Goal: Book appointment/travel/reservation

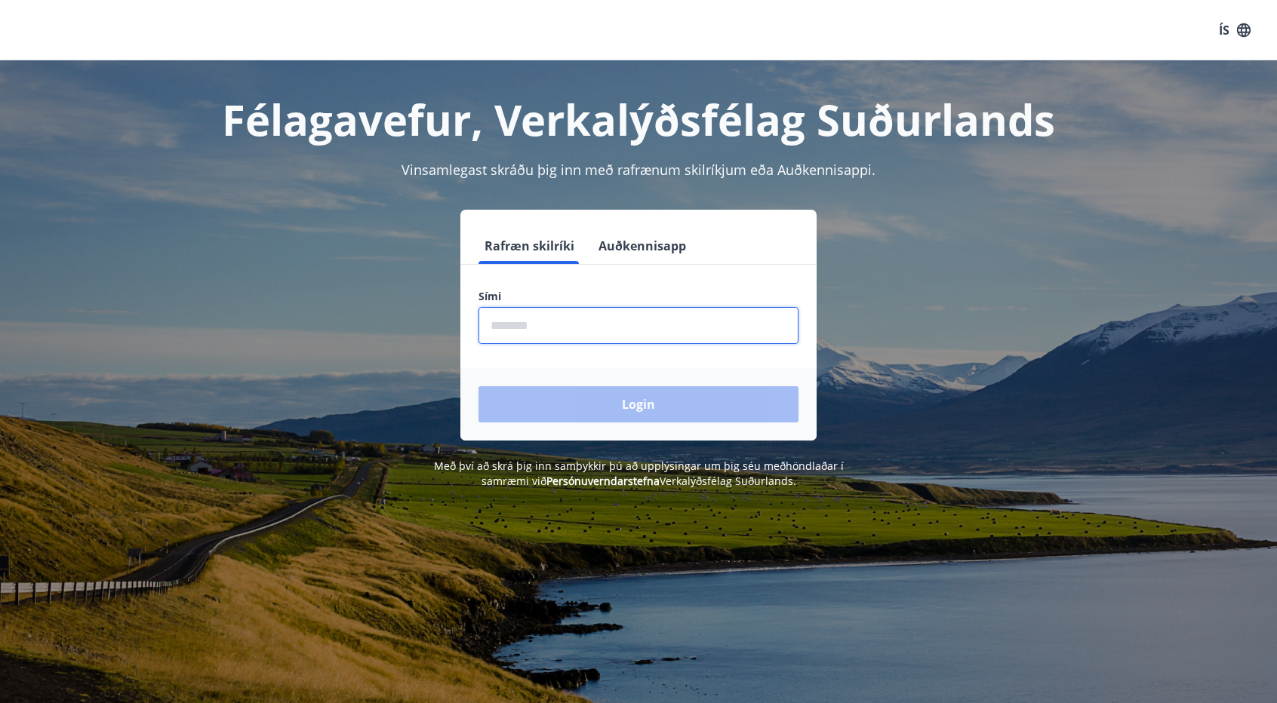
click at [554, 318] on input "phone" at bounding box center [638, 325] width 320 height 37
click at [851, 270] on div "Rafræn skilríki Auðkennisapp Sími ​ Login" at bounding box center [638, 325] width 1050 height 231
click at [673, 339] on input "phone" at bounding box center [638, 325] width 320 height 37
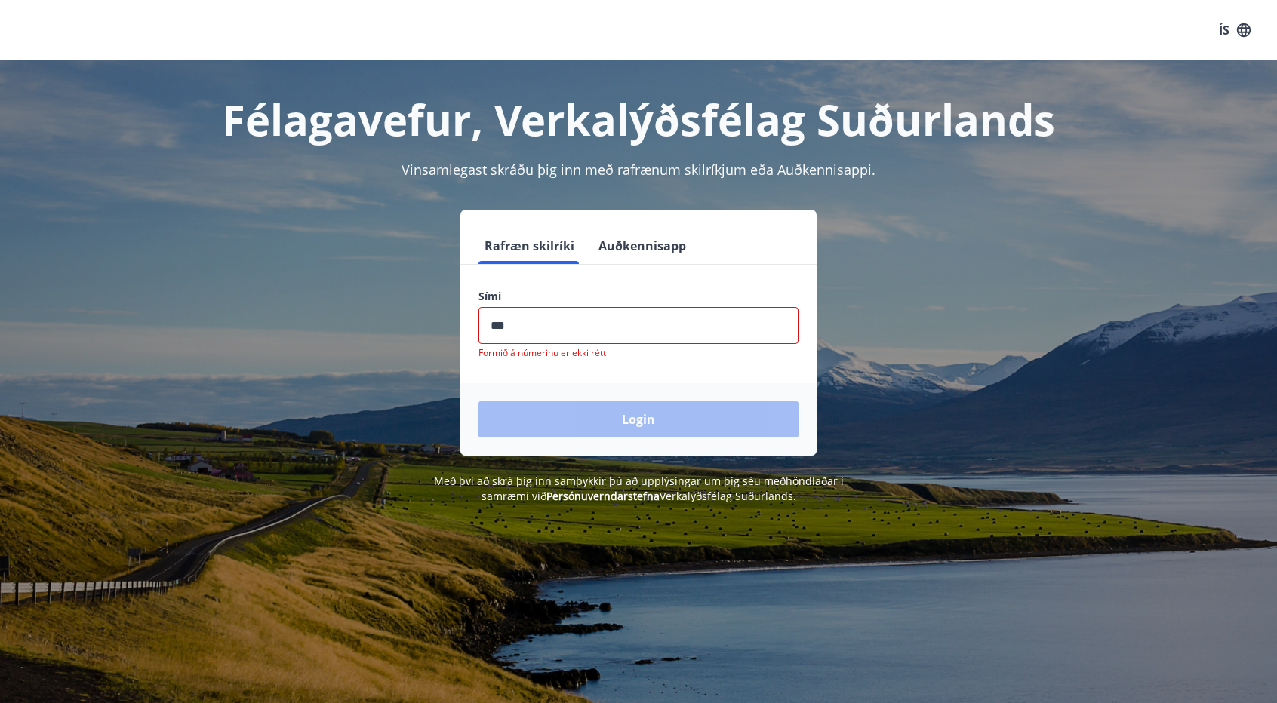
type input "********"
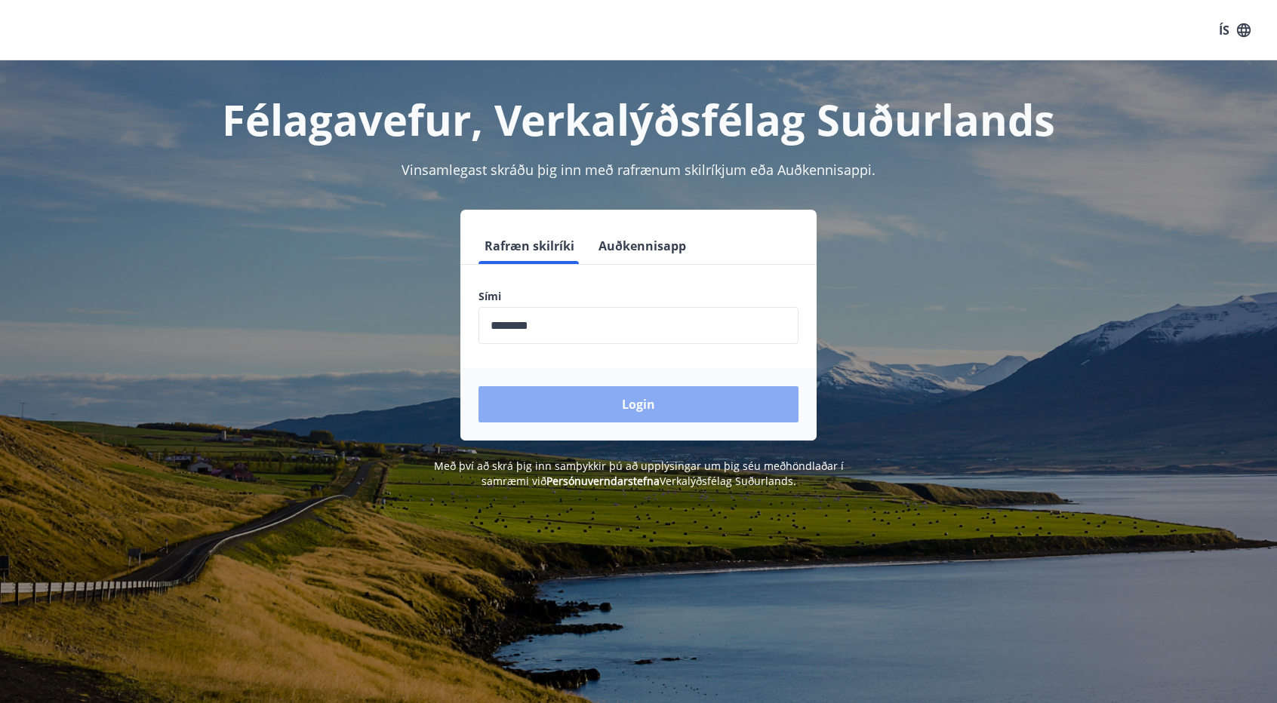
click at [649, 413] on button "Login" at bounding box center [638, 404] width 320 height 36
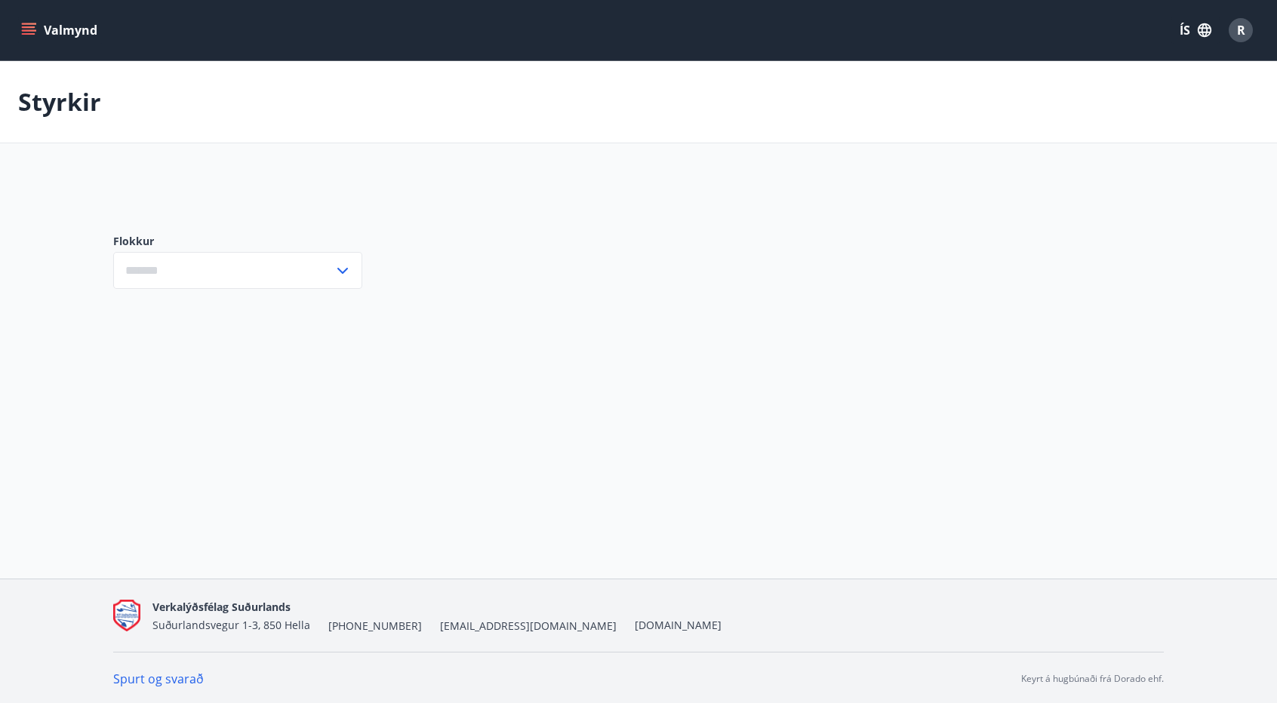
type input "***"
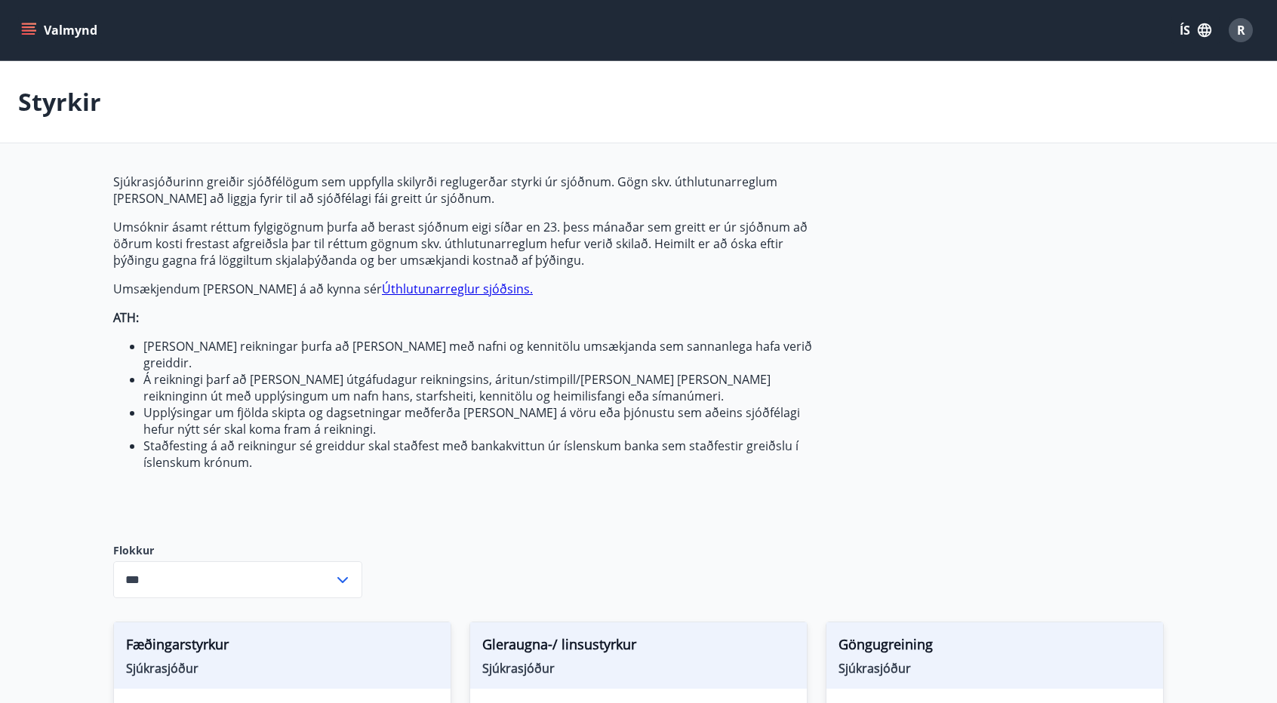
click at [1203, 31] on icon "button" at bounding box center [1204, 30] width 17 height 17
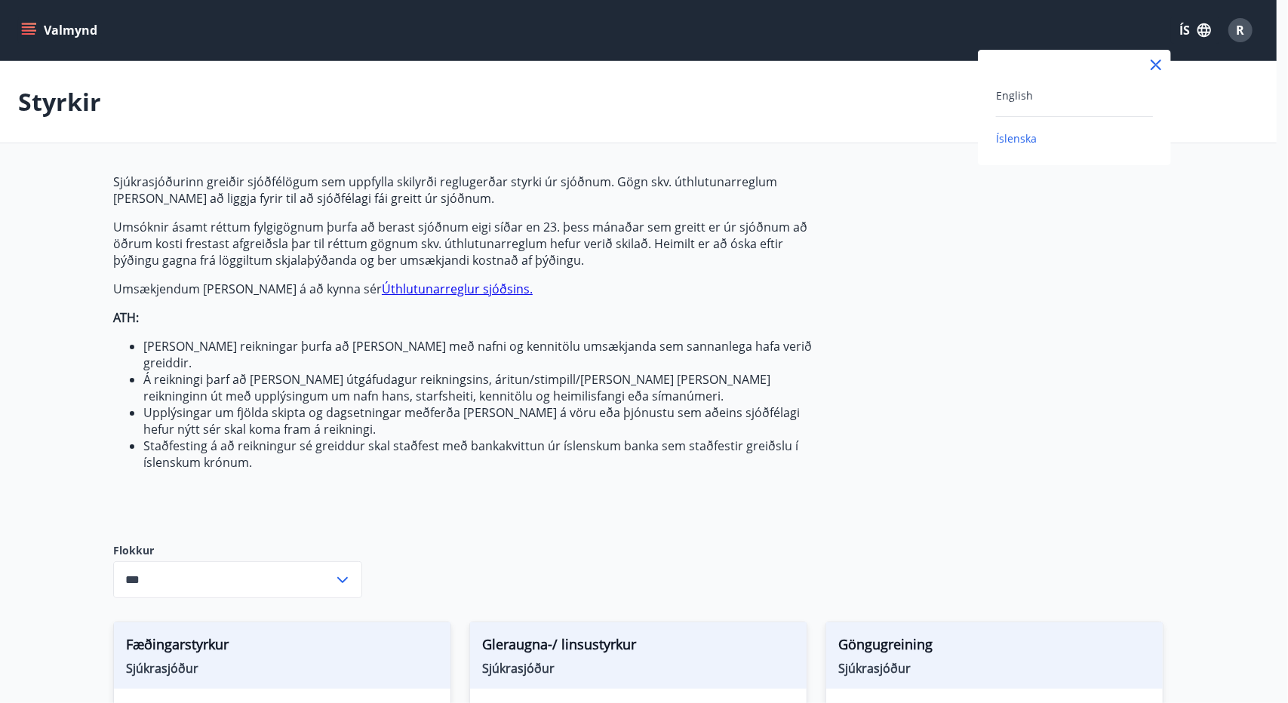
click at [1050, 101] on div "English" at bounding box center [1074, 95] width 157 height 18
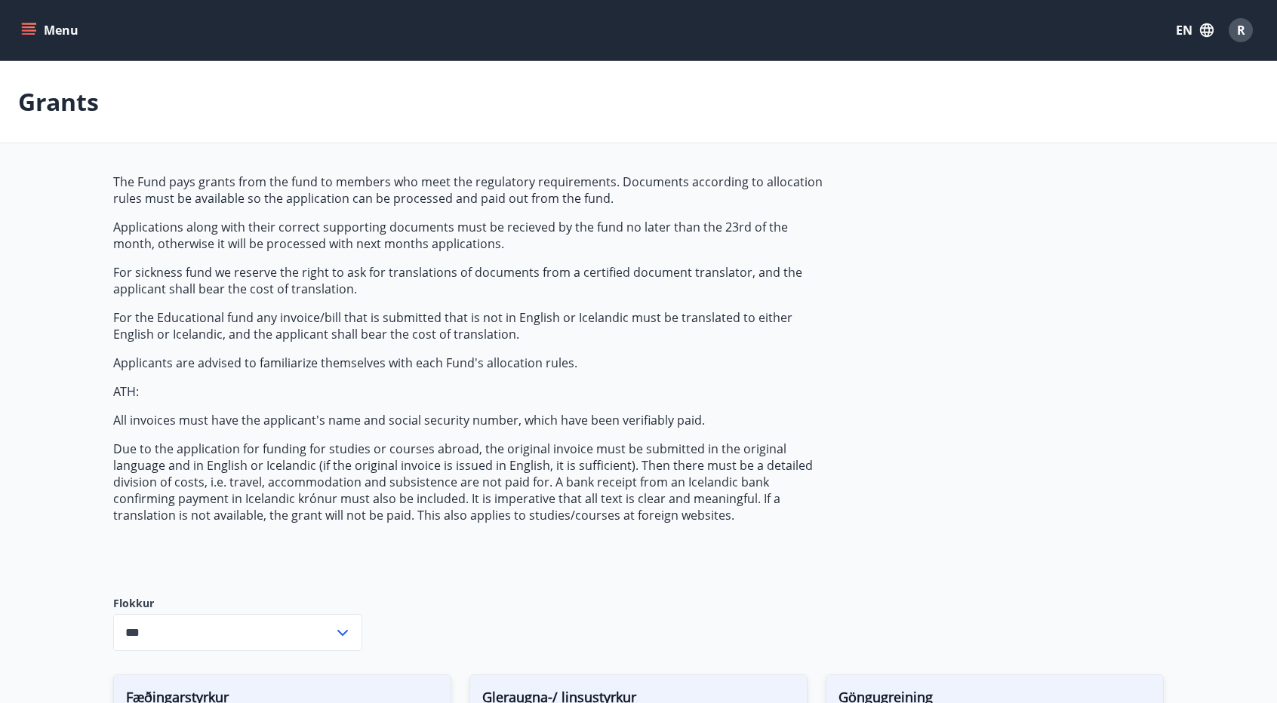
click at [36, 39] on button "Menu" at bounding box center [51, 30] width 66 height 27
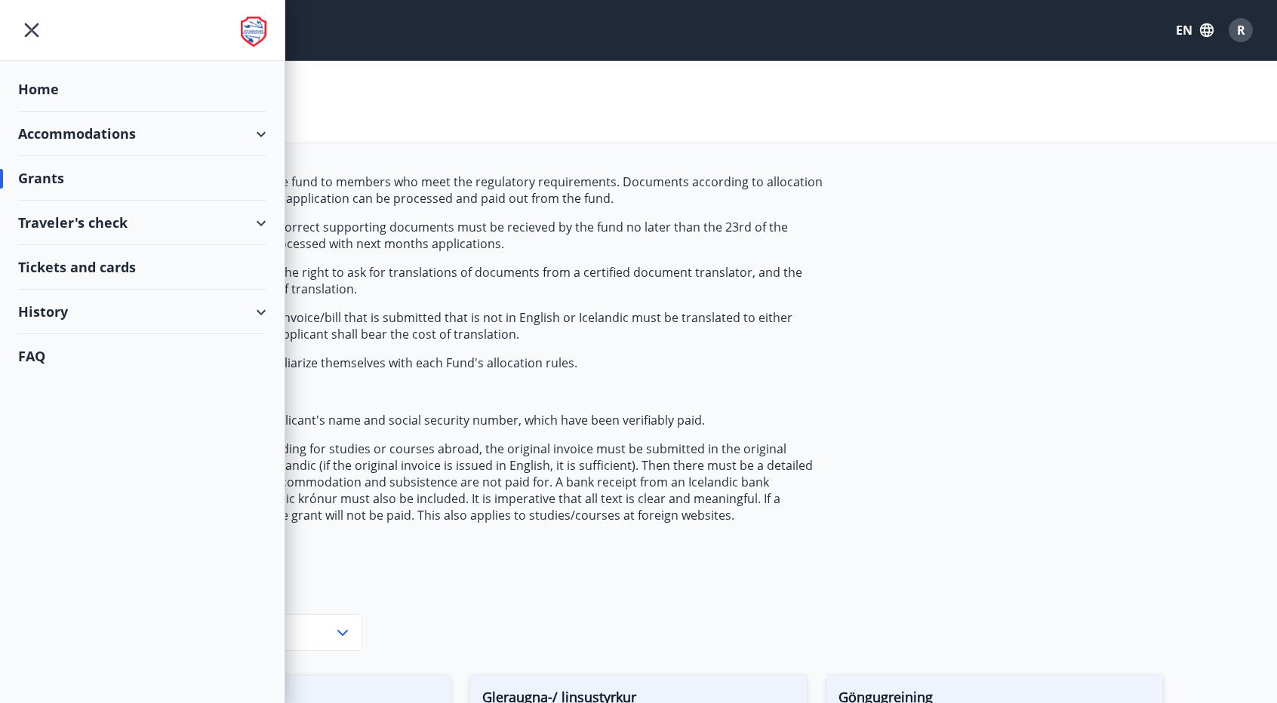
click at [189, 143] on div "Accommodations" at bounding box center [142, 134] width 248 height 45
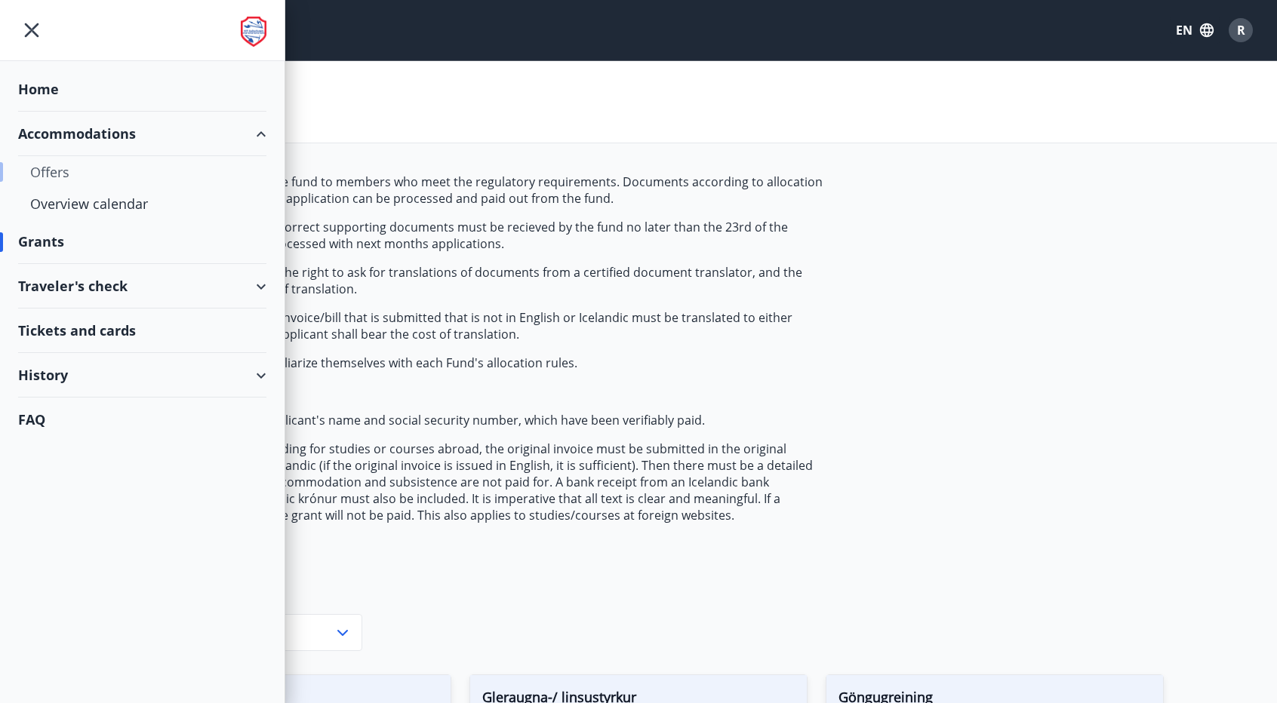
click at [122, 175] on div "Offers" at bounding box center [142, 172] width 224 height 32
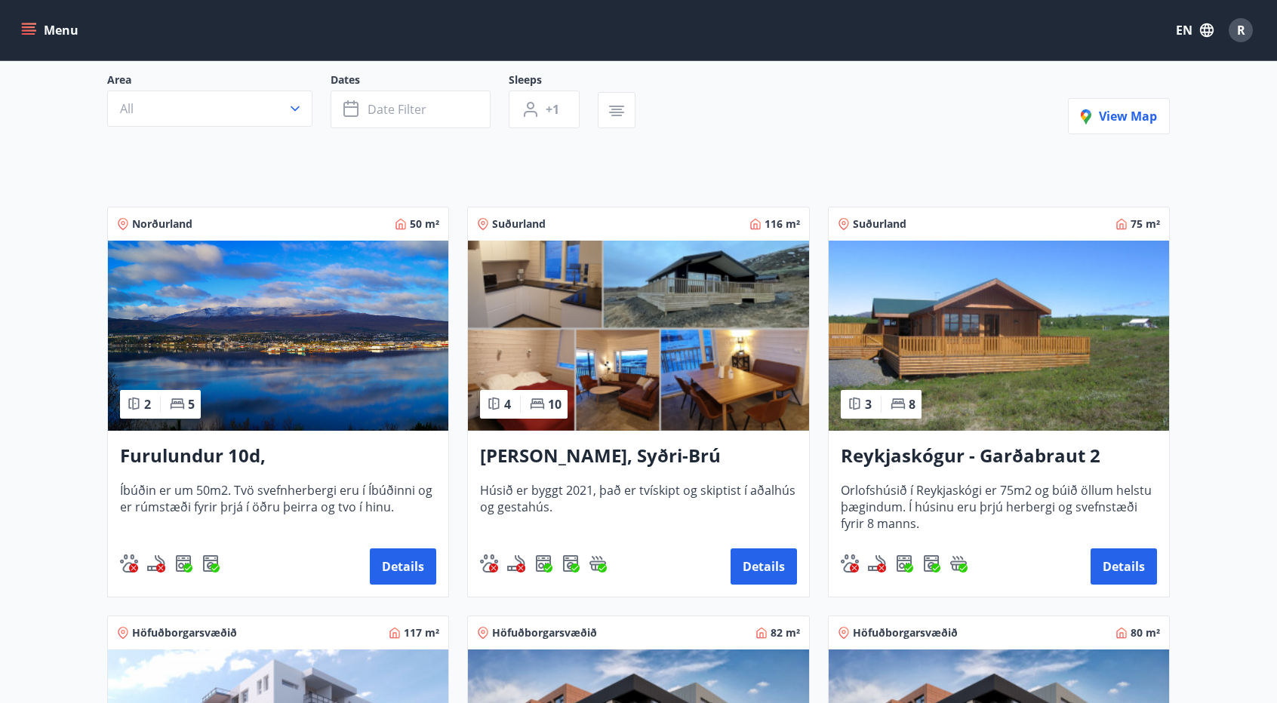
scroll to position [151, 0]
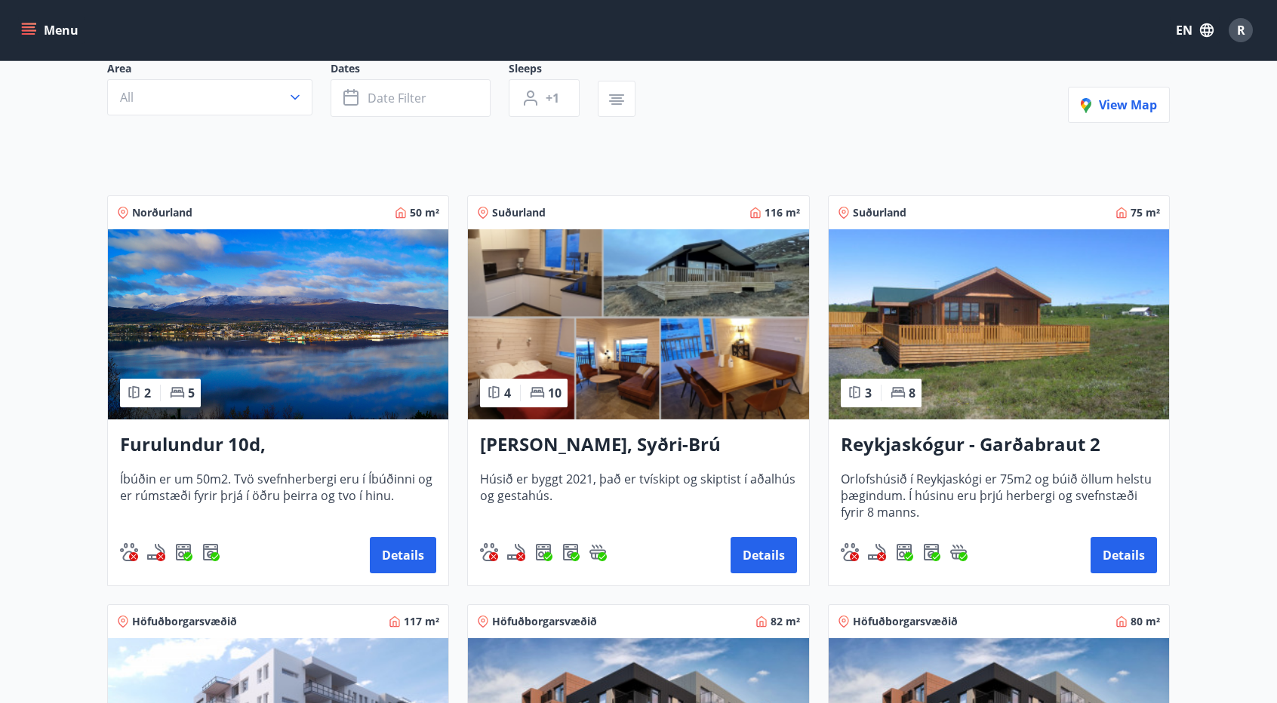
click at [762, 532] on div "Lyngbrekka, Syðri-Brú [PERSON_NAME] byggt 2021, [PERSON_NAME] er tvískipt og sk…" at bounding box center [638, 503] width 340 height 166
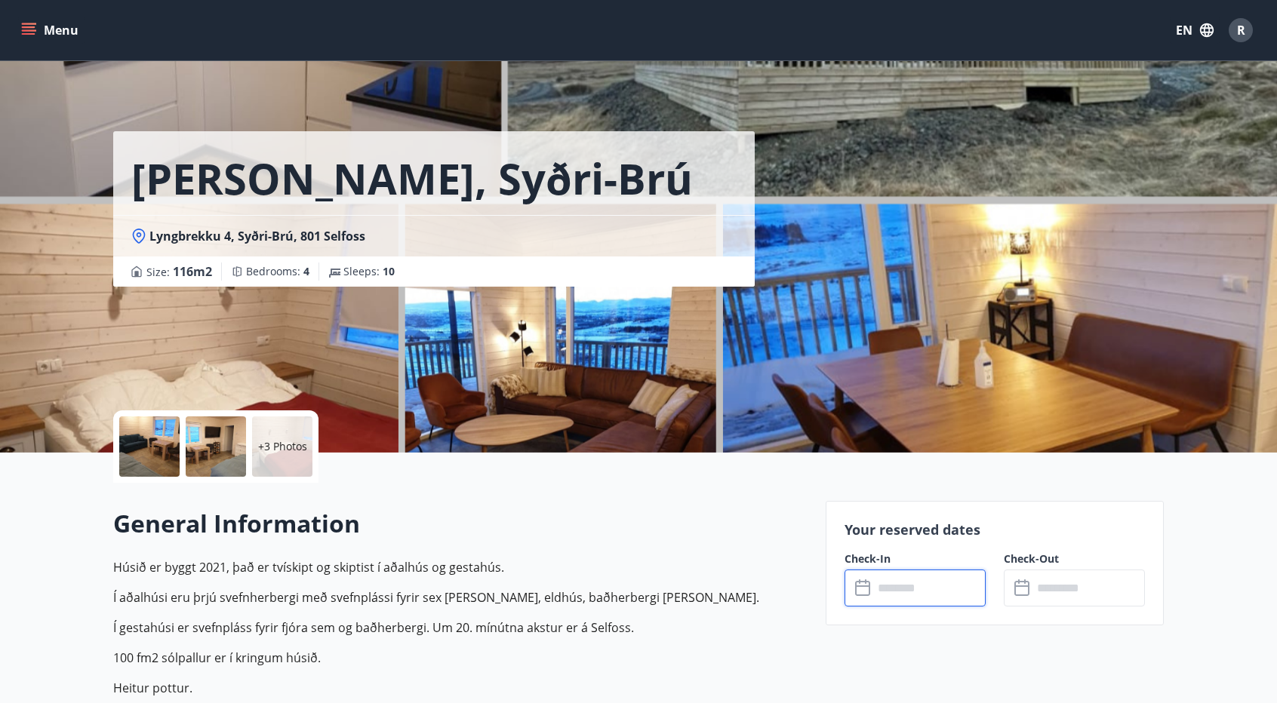
click at [887, 579] on input "text" at bounding box center [929, 588] width 112 height 37
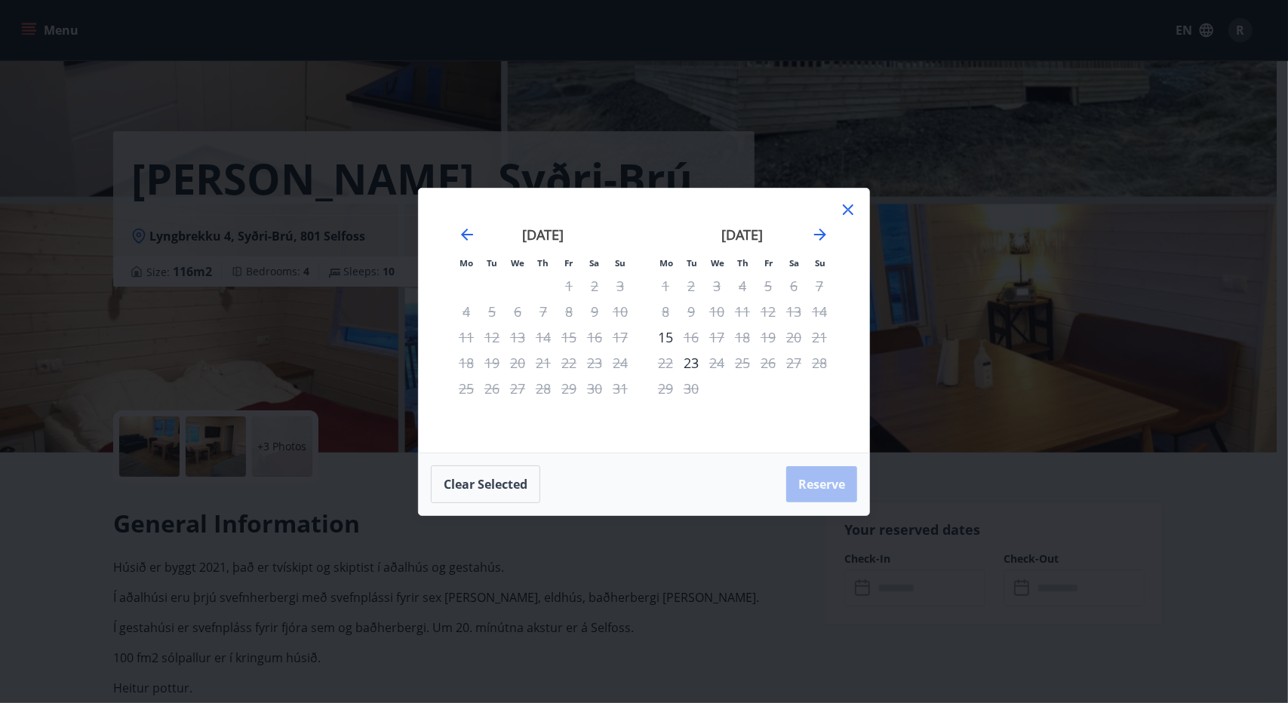
click at [849, 209] on icon at bounding box center [848, 210] width 18 height 18
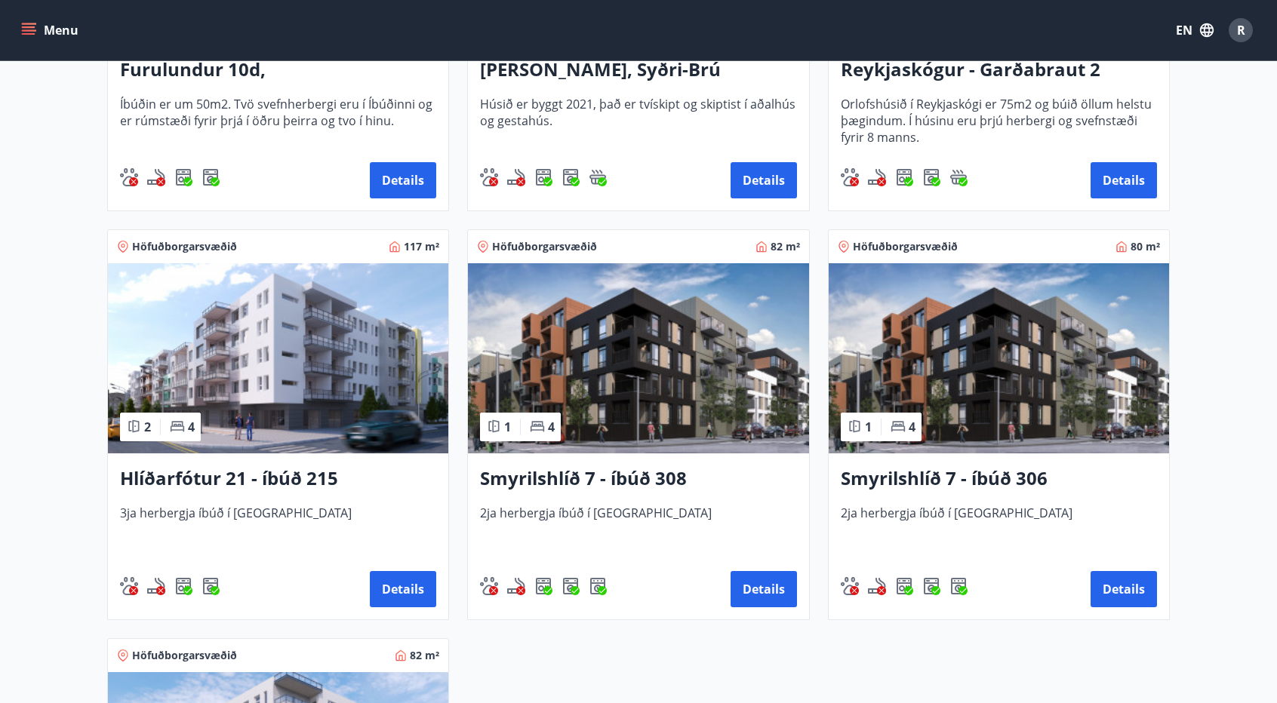
scroll to position [528, 0]
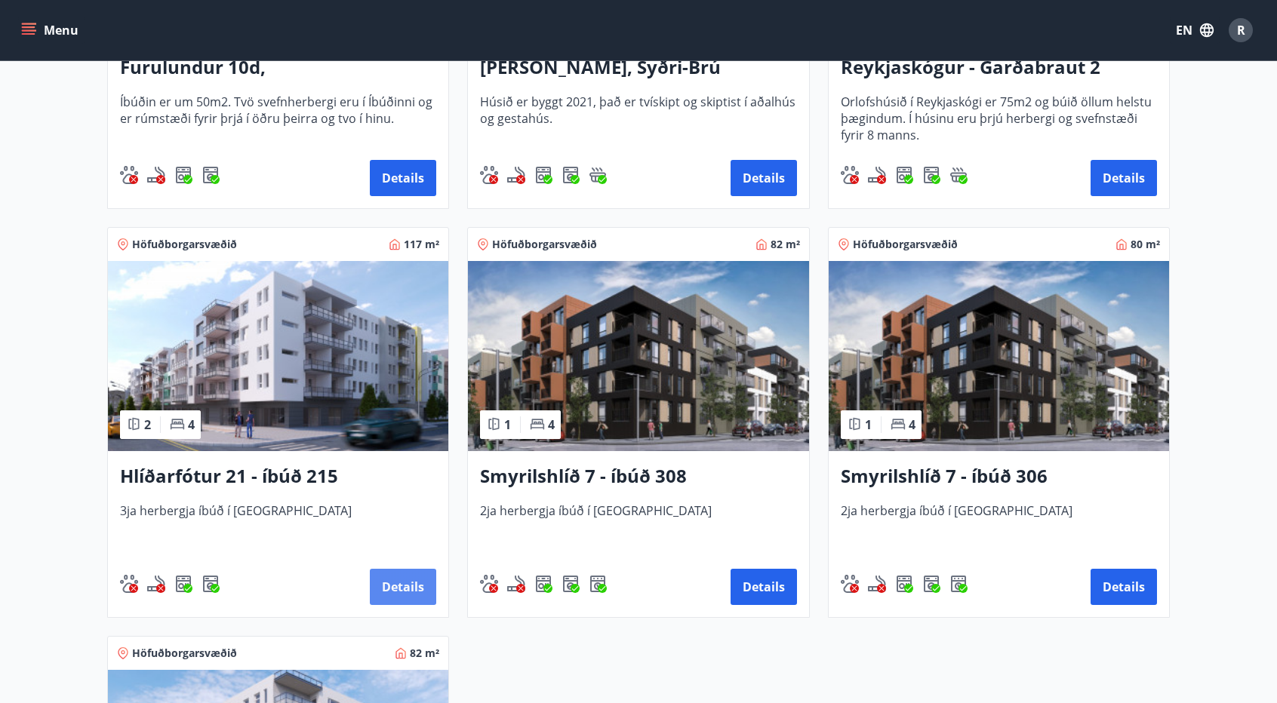
click at [407, 585] on button "Details" at bounding box center [403, 587] width 66 height 36
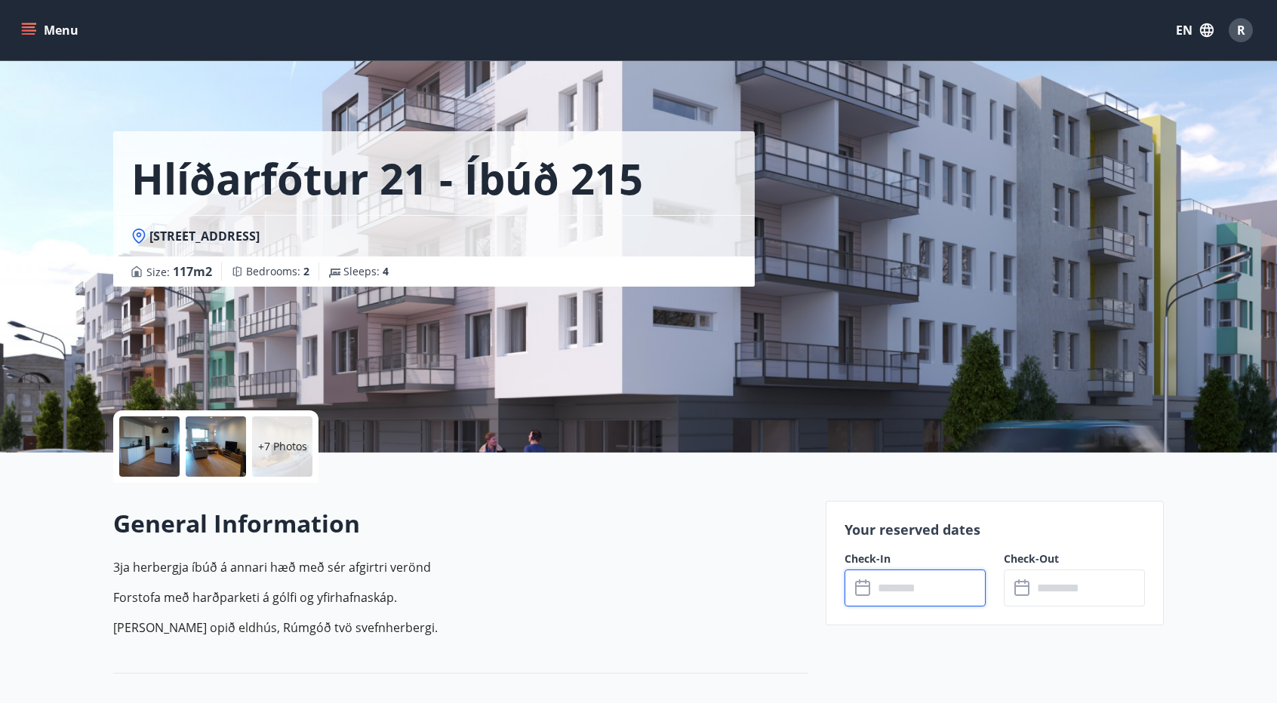
click at [910, 592] on input "text" at bounding box center [929, 588] width 112 height 37
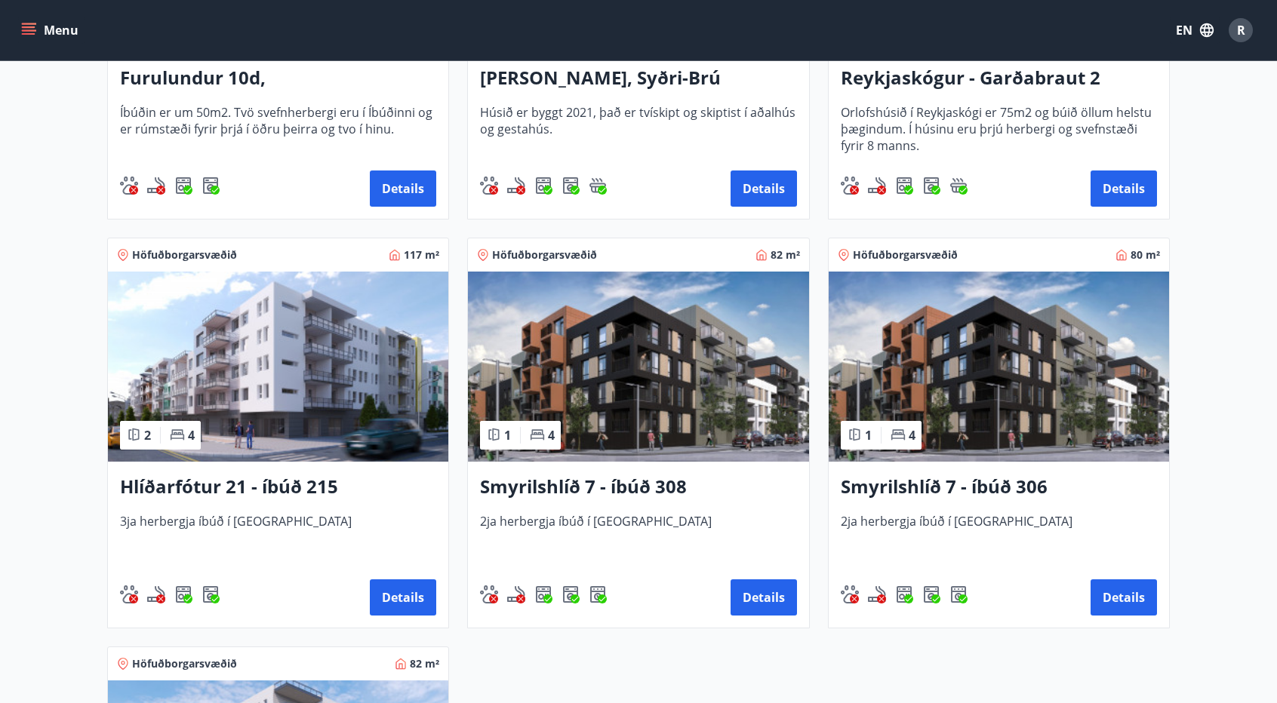
scroll to position [528, 0]
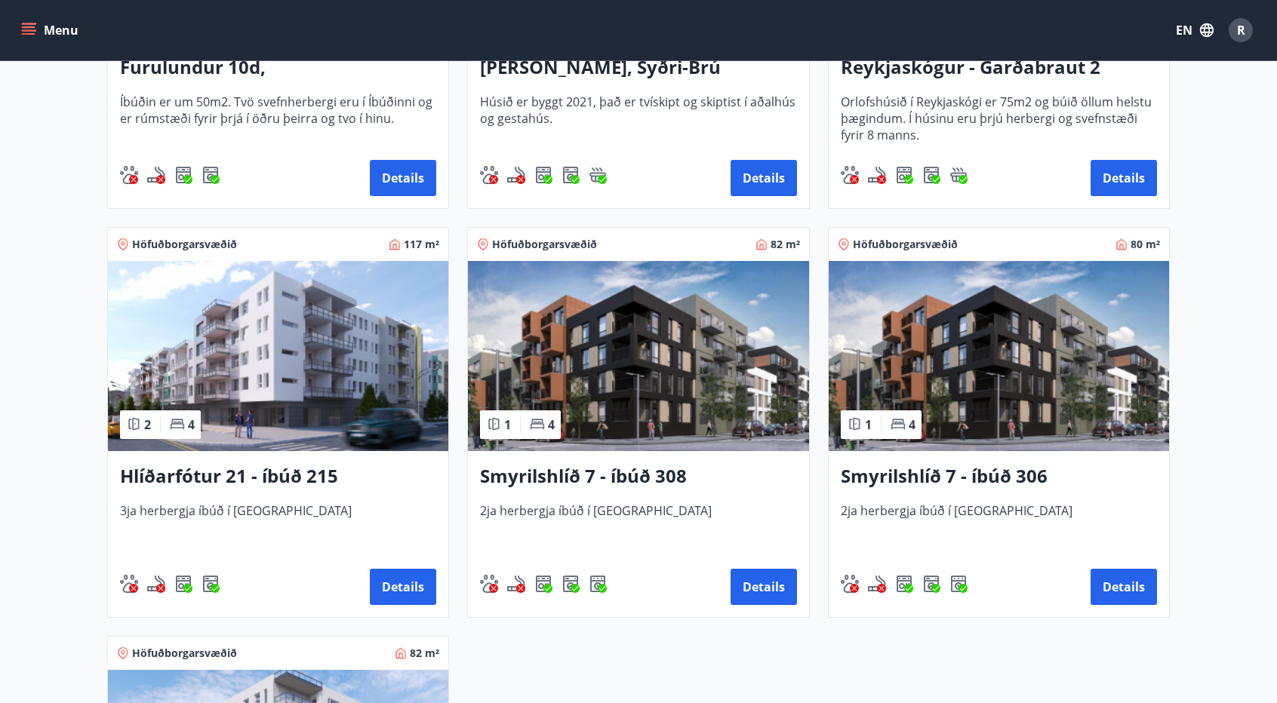
click at [579, 393] on img at bounding box center [638, 356] width 340 height 190
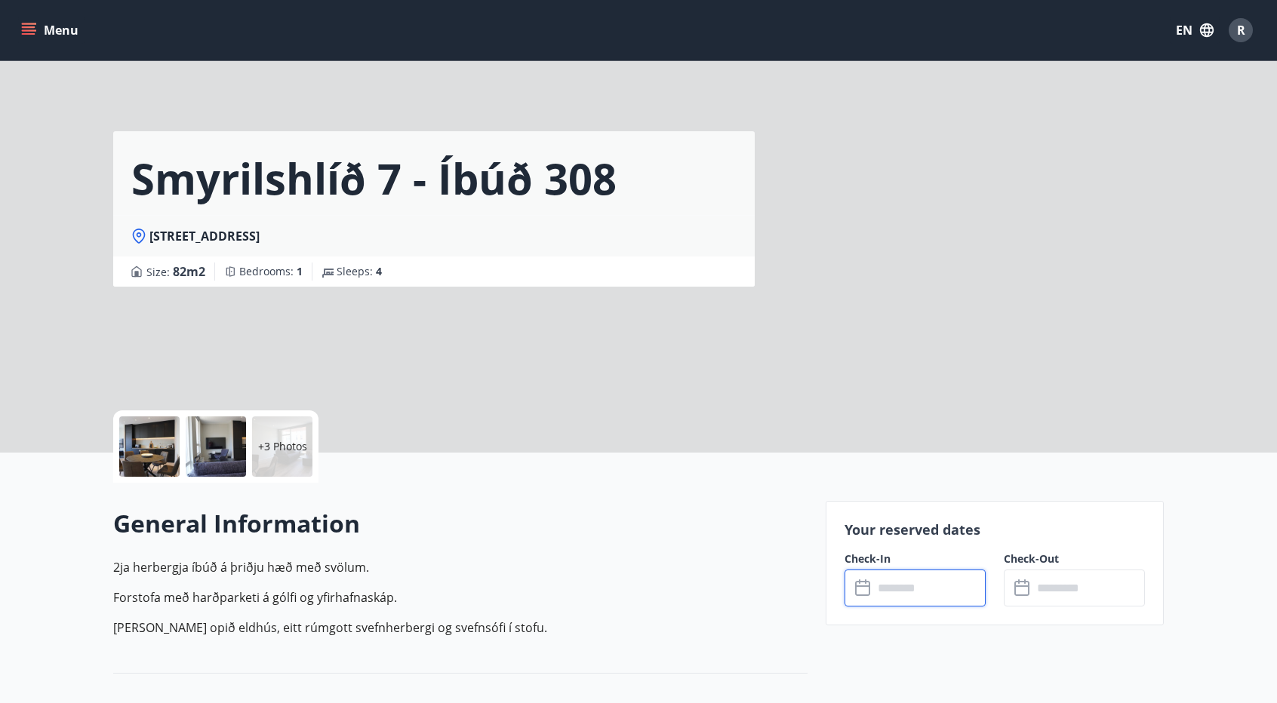
click at [905, 585] on input "text" at bounding box center [929, 588] width 112 height 37
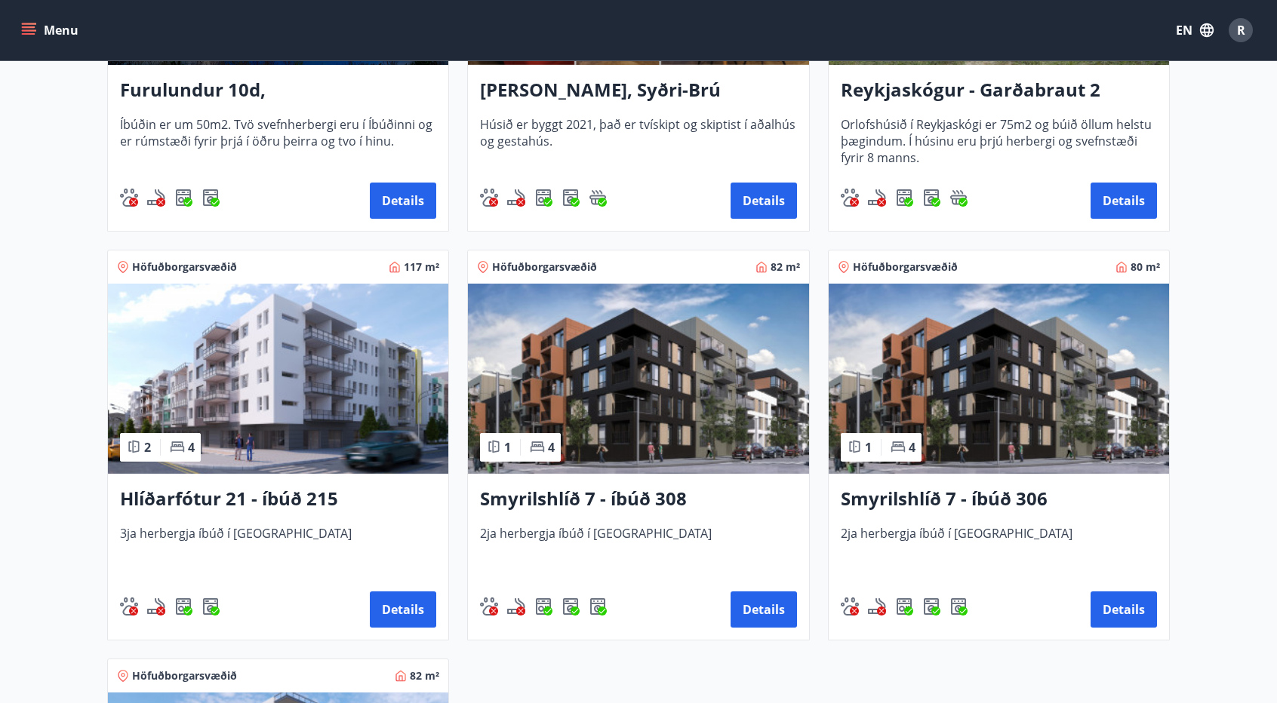
scroll to position [755, 0]
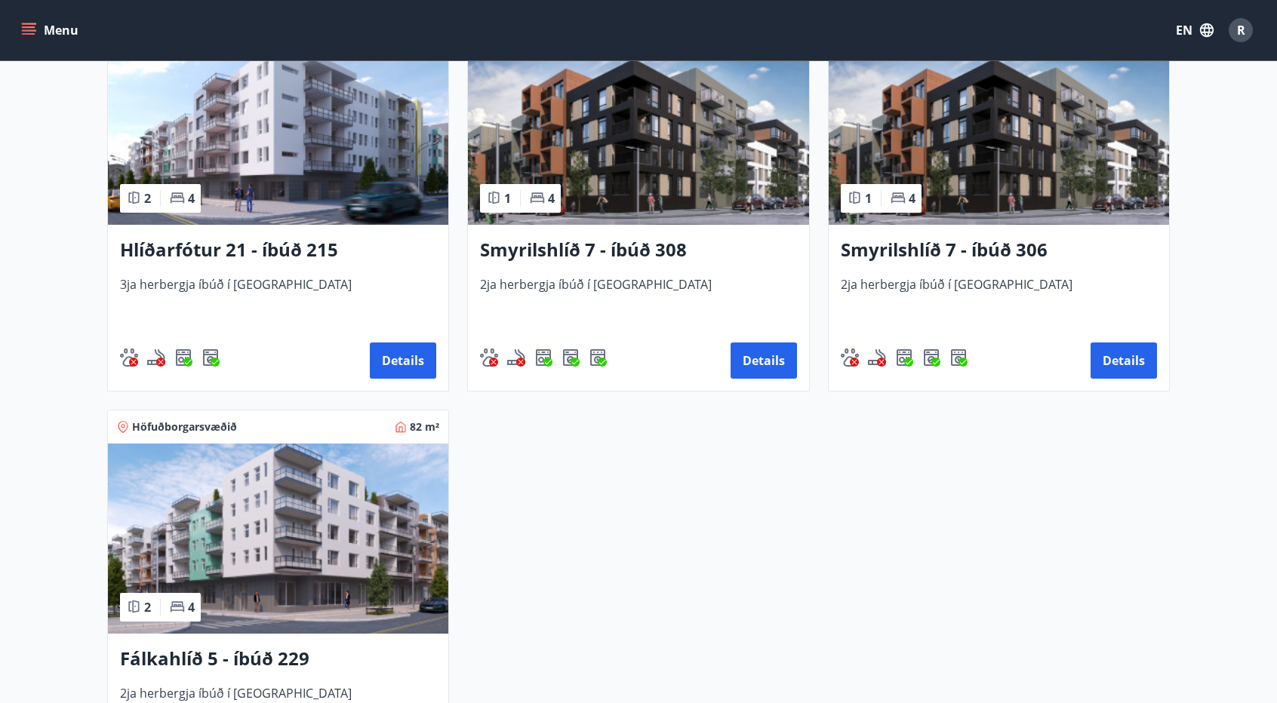
click at [1026, 128] on img at bounding box center [998, 130] width 340 height 190
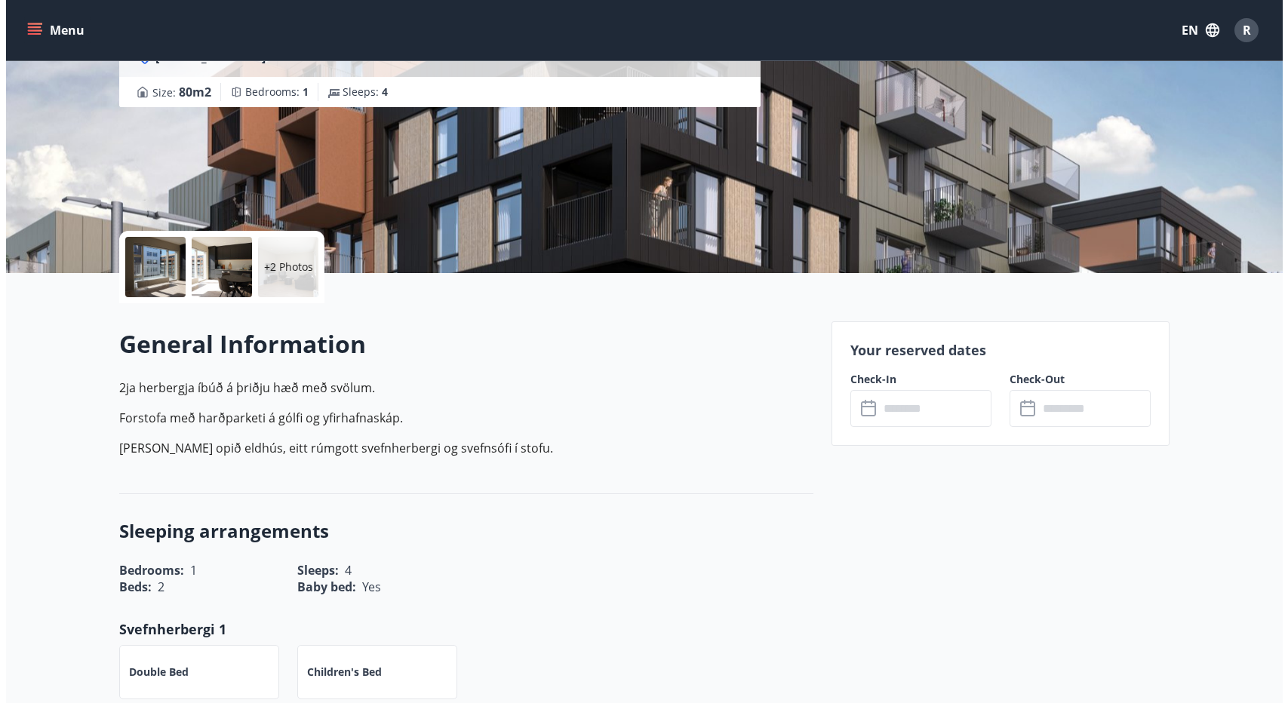
scroll to position [151, 0]
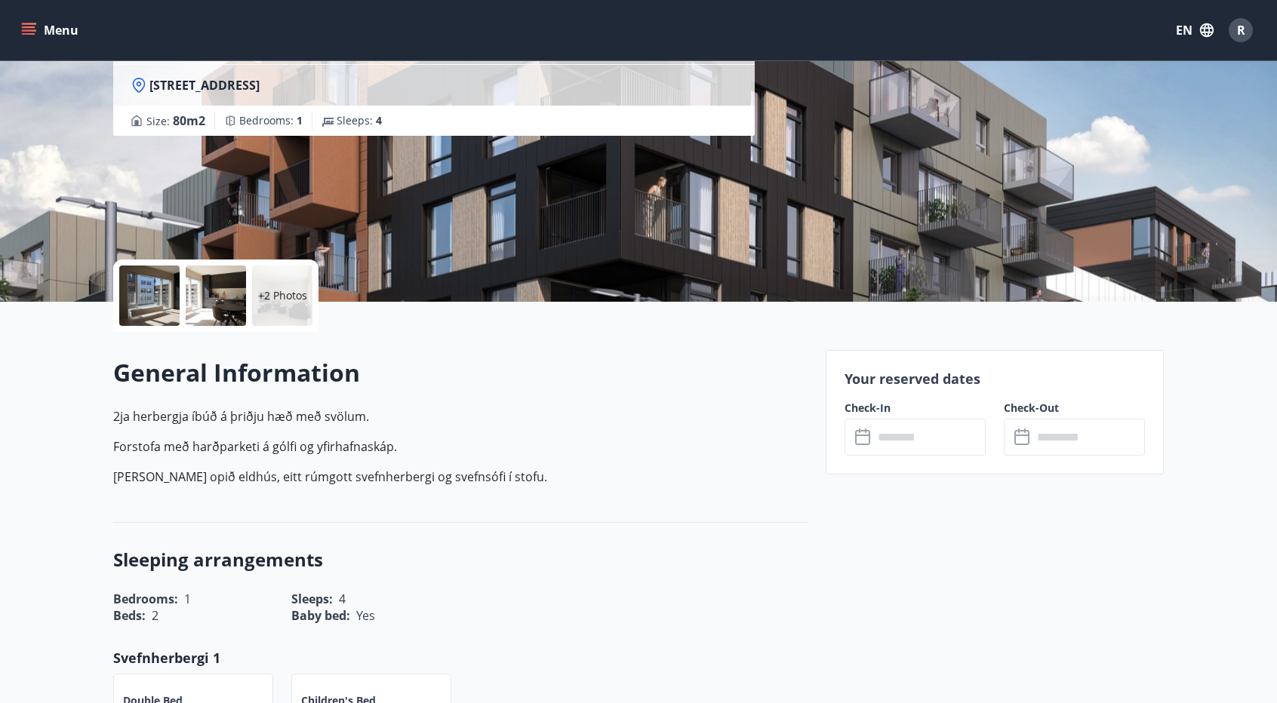
click at [949, 435] on input "text" at bounding box center [929, 437] width 112 height 37
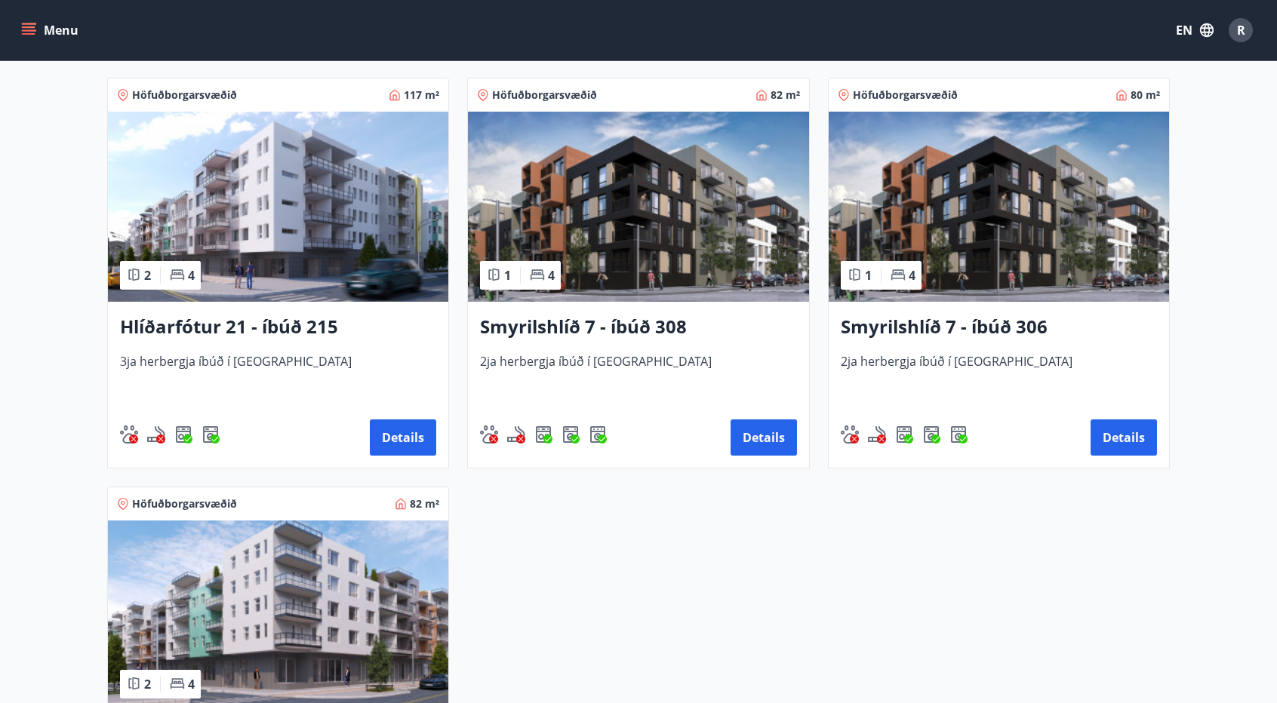
scroll to position [672, 0]
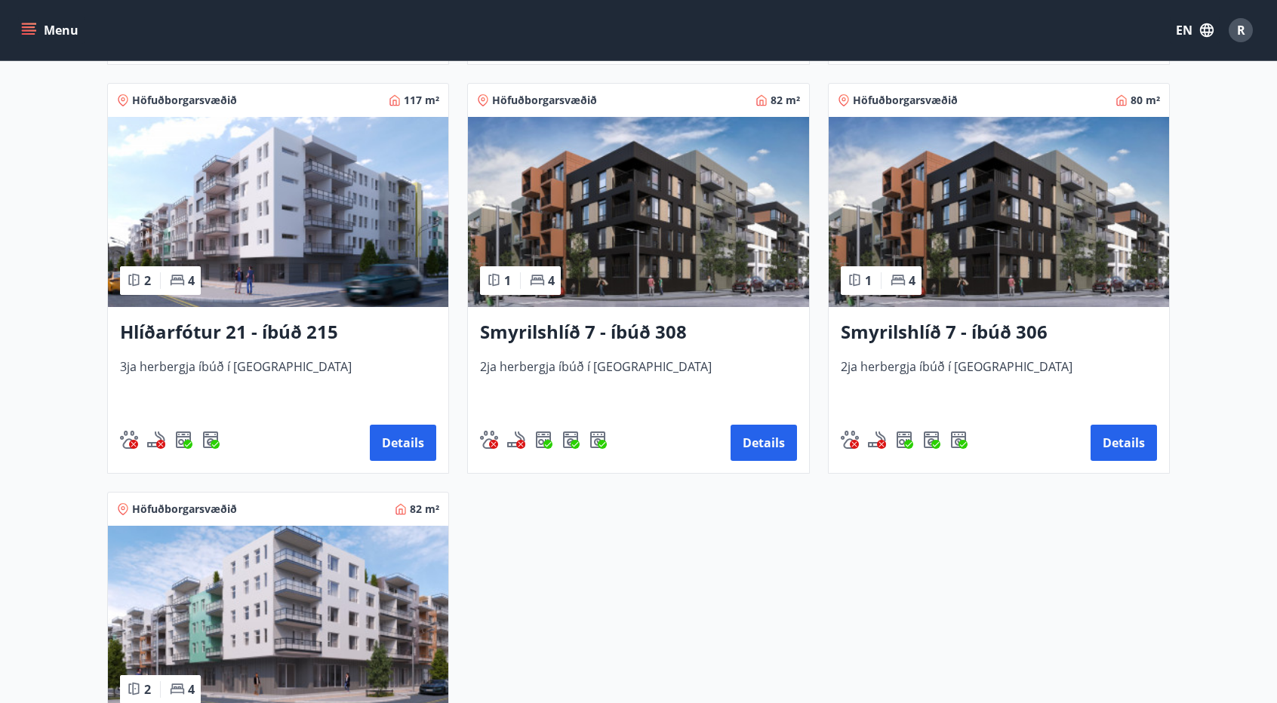
click at [355, 574] on img at bounding box center [278, 621] width 340 height 190
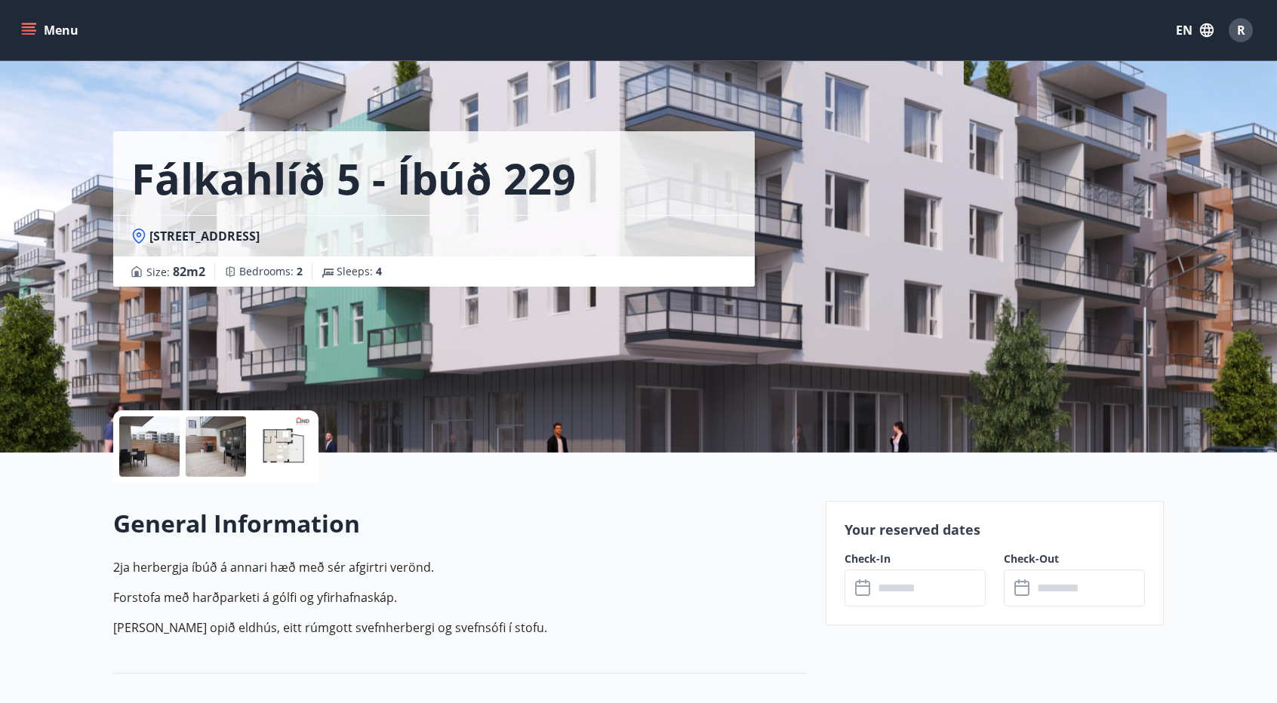
click at [924, 589] on input "text" at bounding box center [929, 588] width 112 height 37
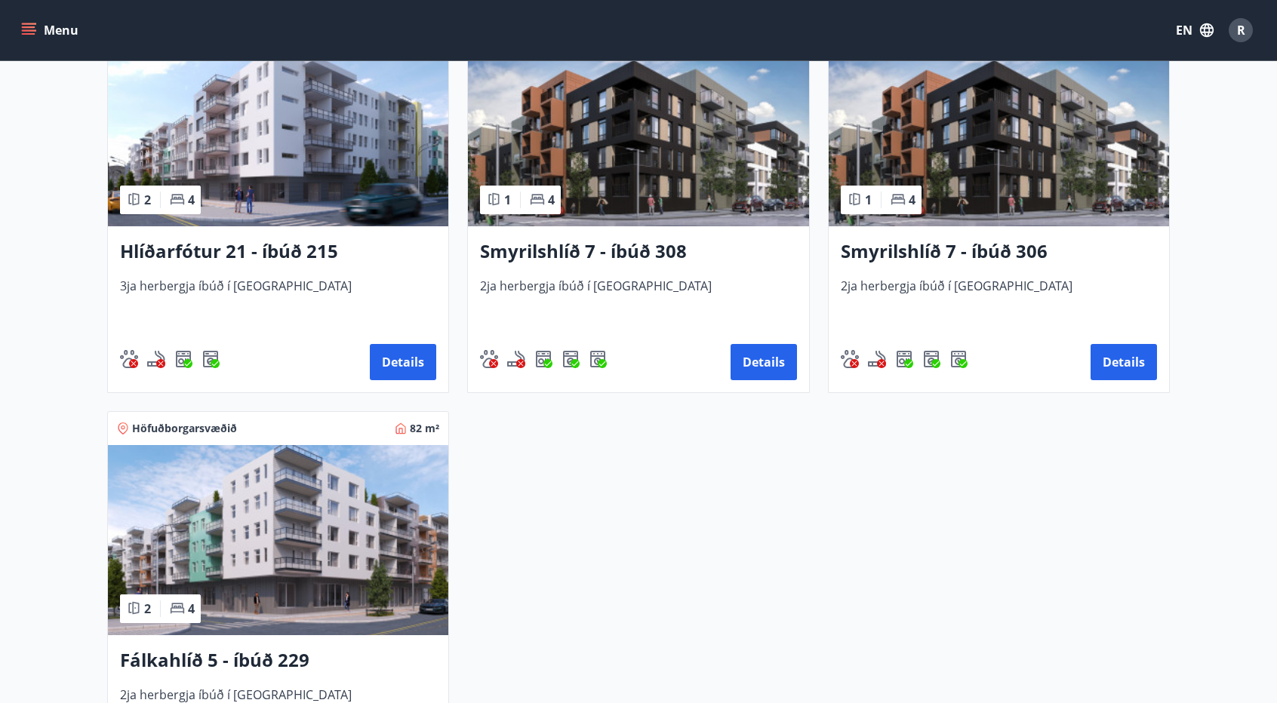
scroll to position [755, 0]
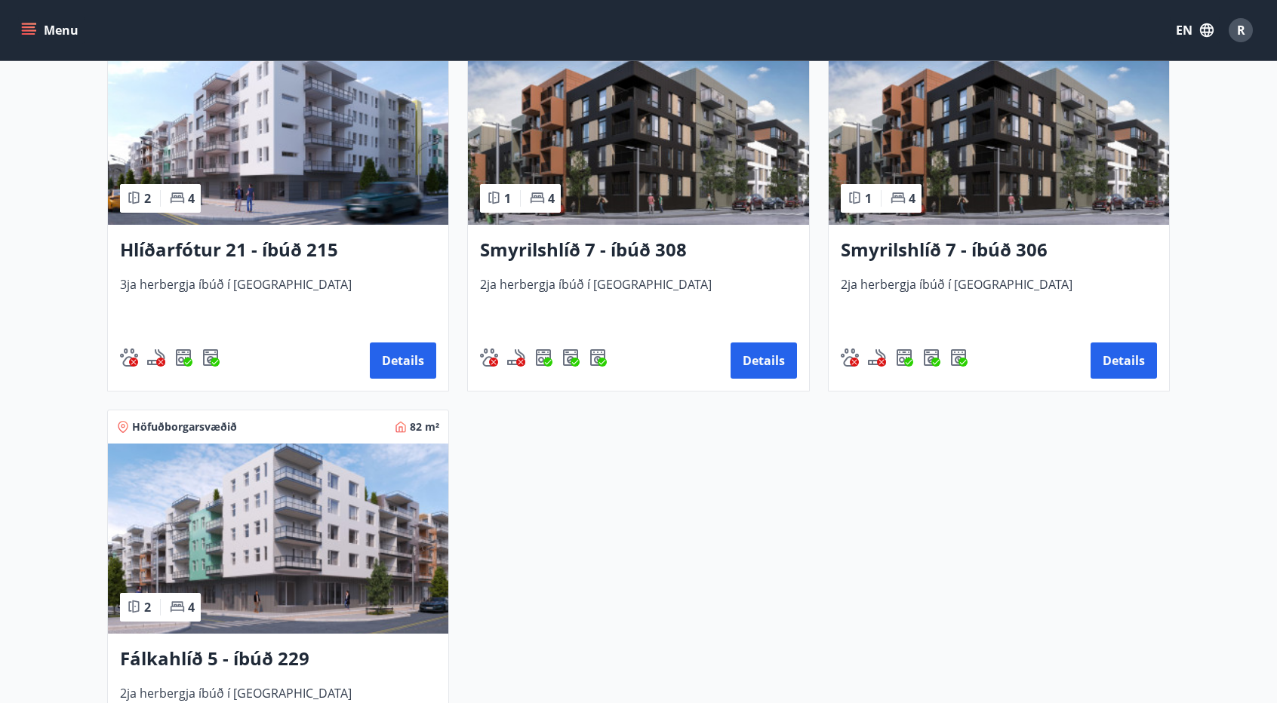
click at [940, 201] on img at bounding box center [998, 130] width 340 height 190
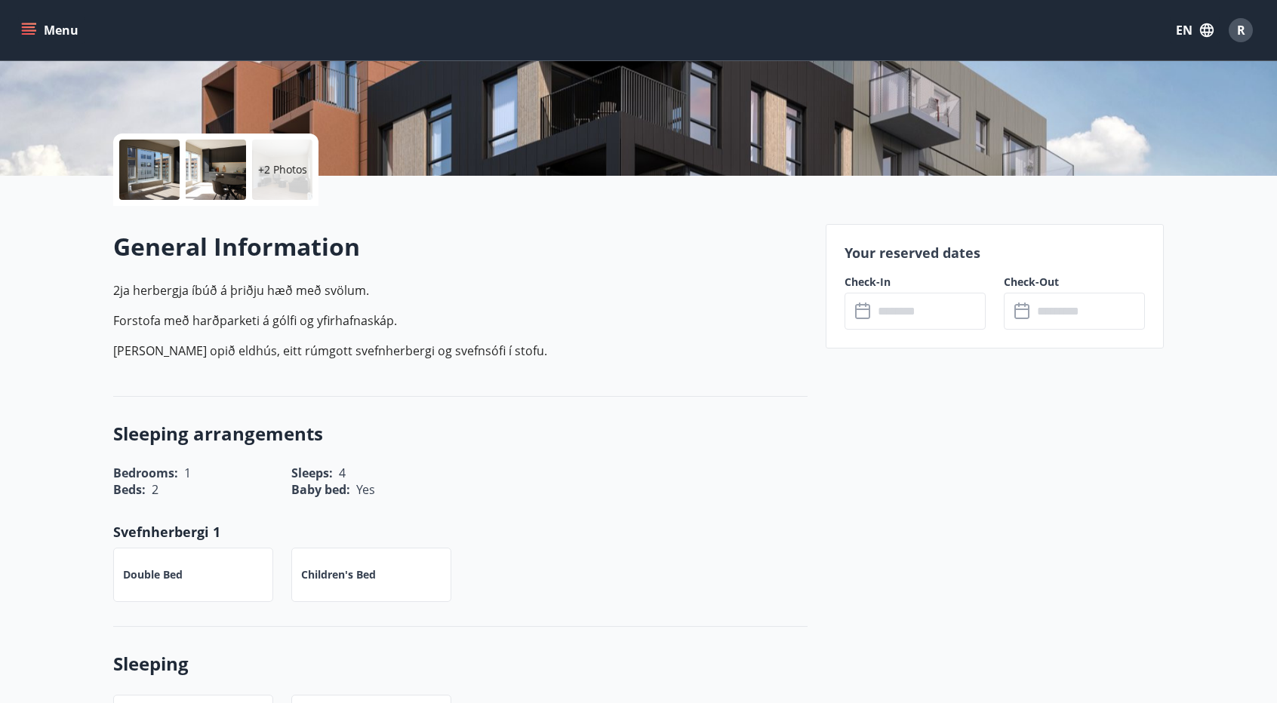
scroll to position [377, 0]
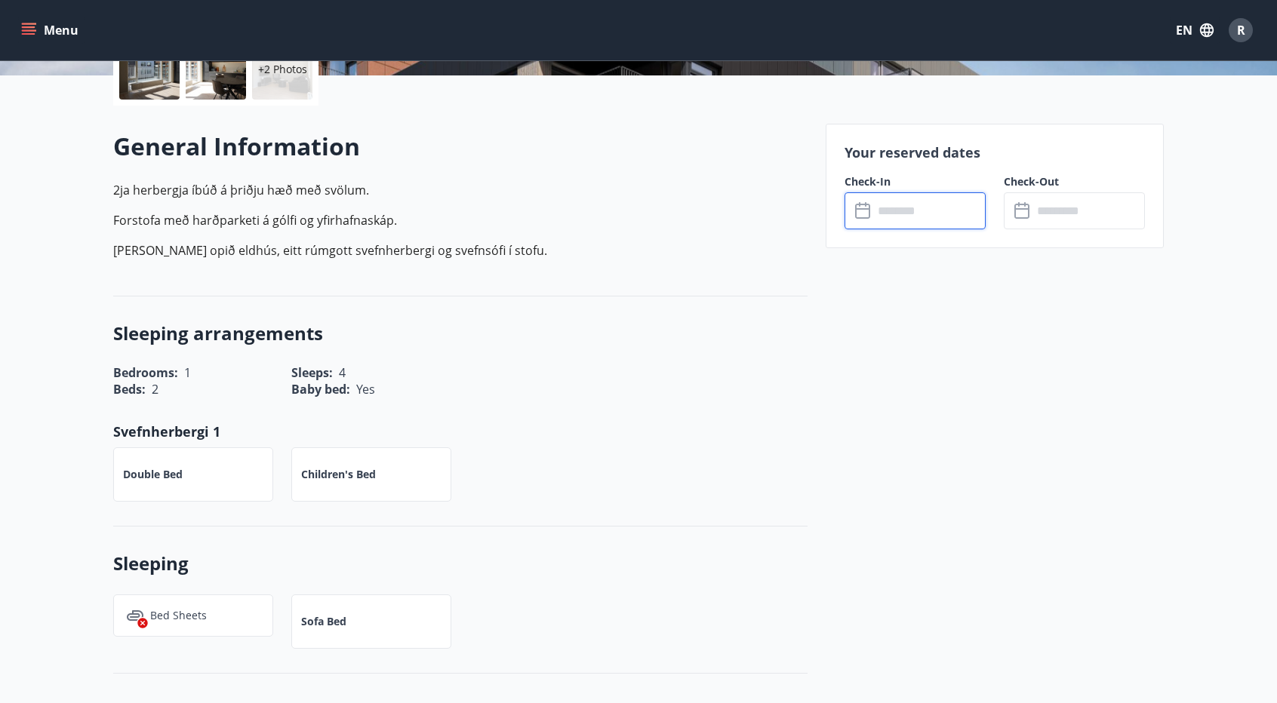
click at [880, 198] on input "text" at bounding box center [929, 210] width 112 height 37
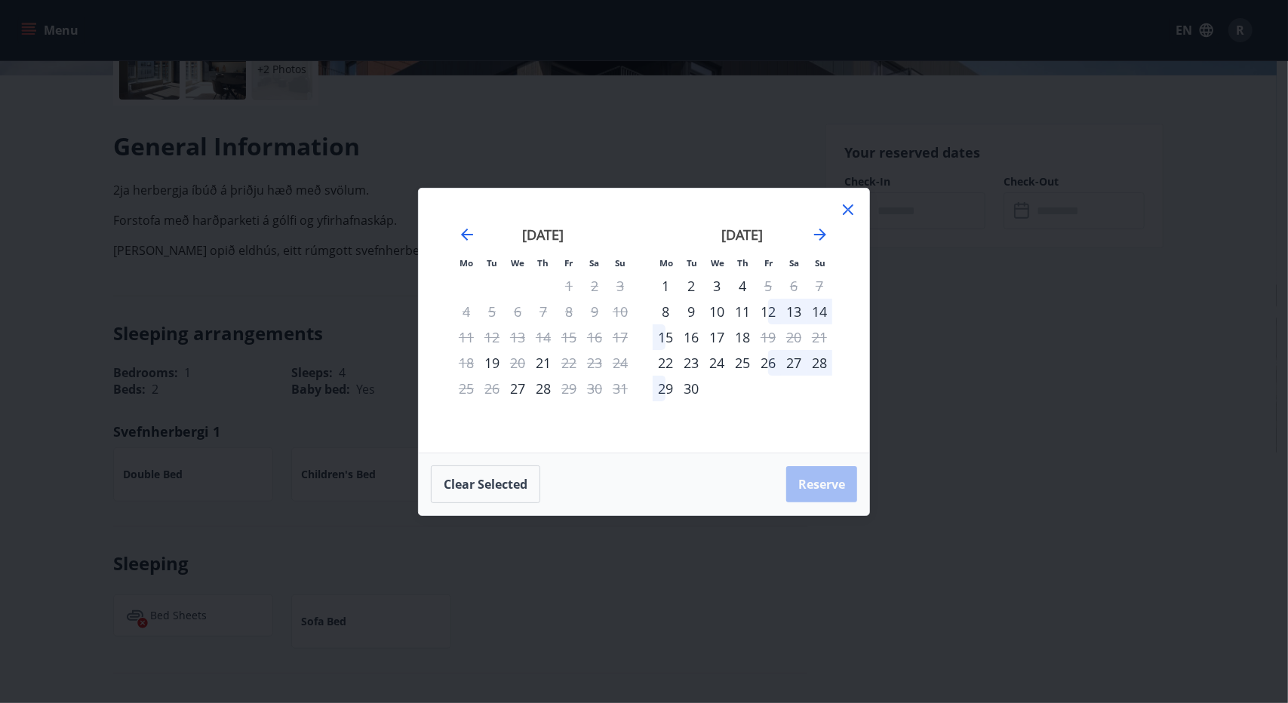
click at [855, 216] on icon at bounding box center [848, 210] width 18 height 18
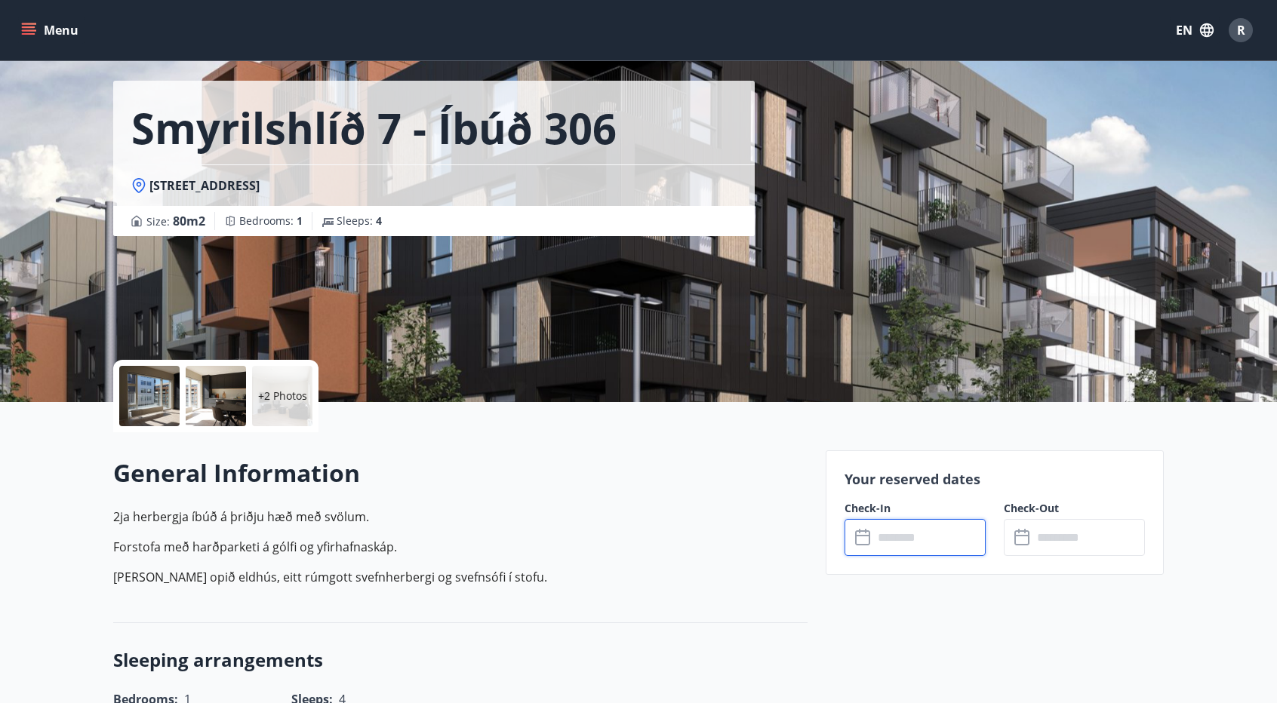
scroll to position [0, 0]
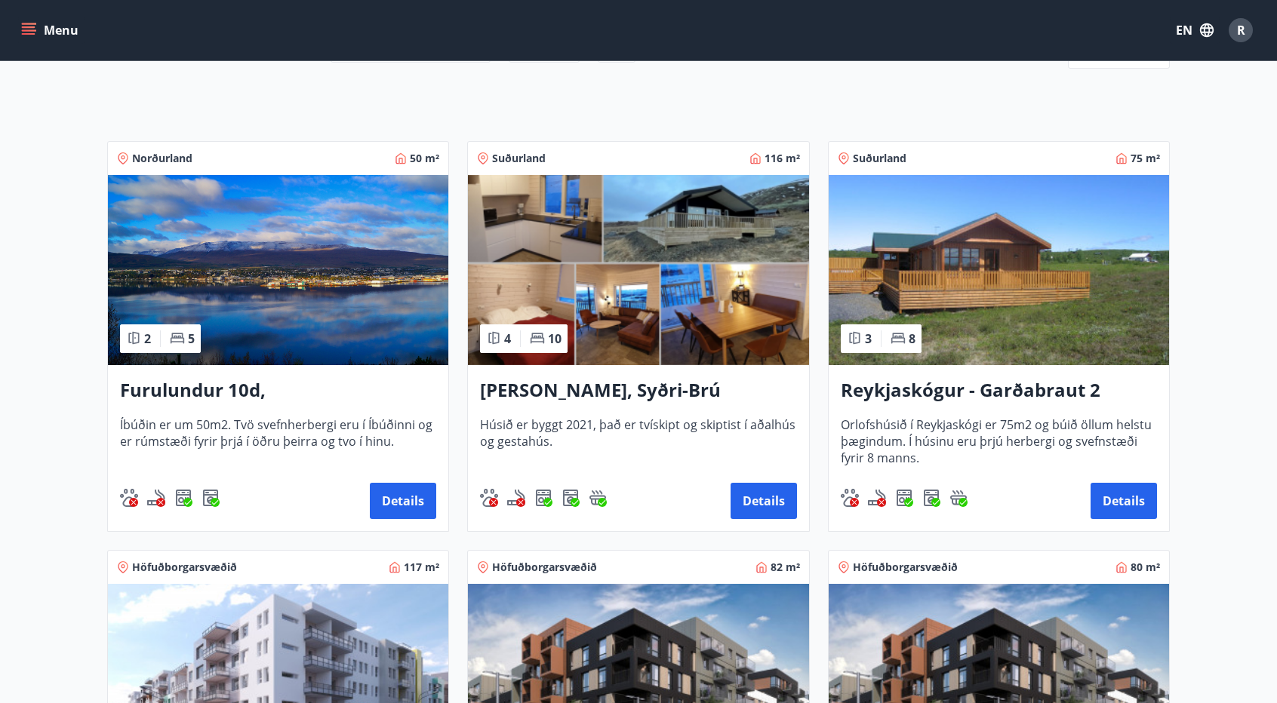
scroll to position [151, 0]
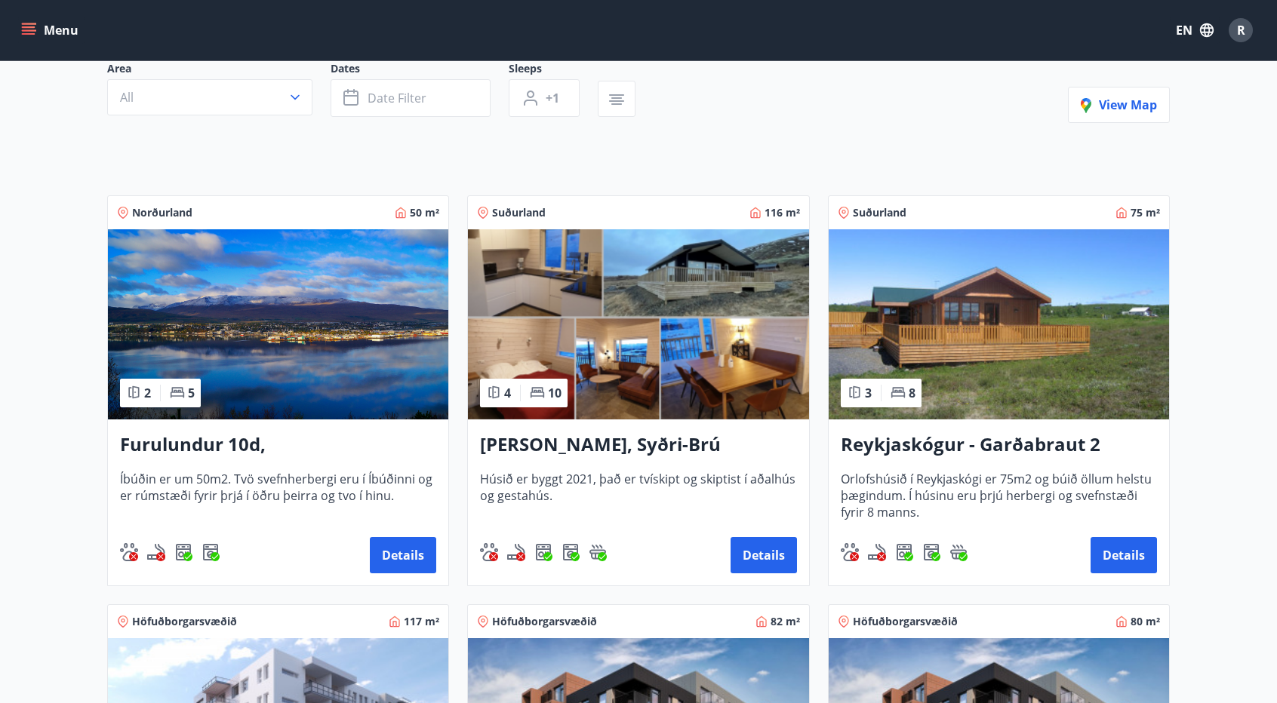
click at [946, 333] on img at bounding box center [998, 324] width 340 height 190
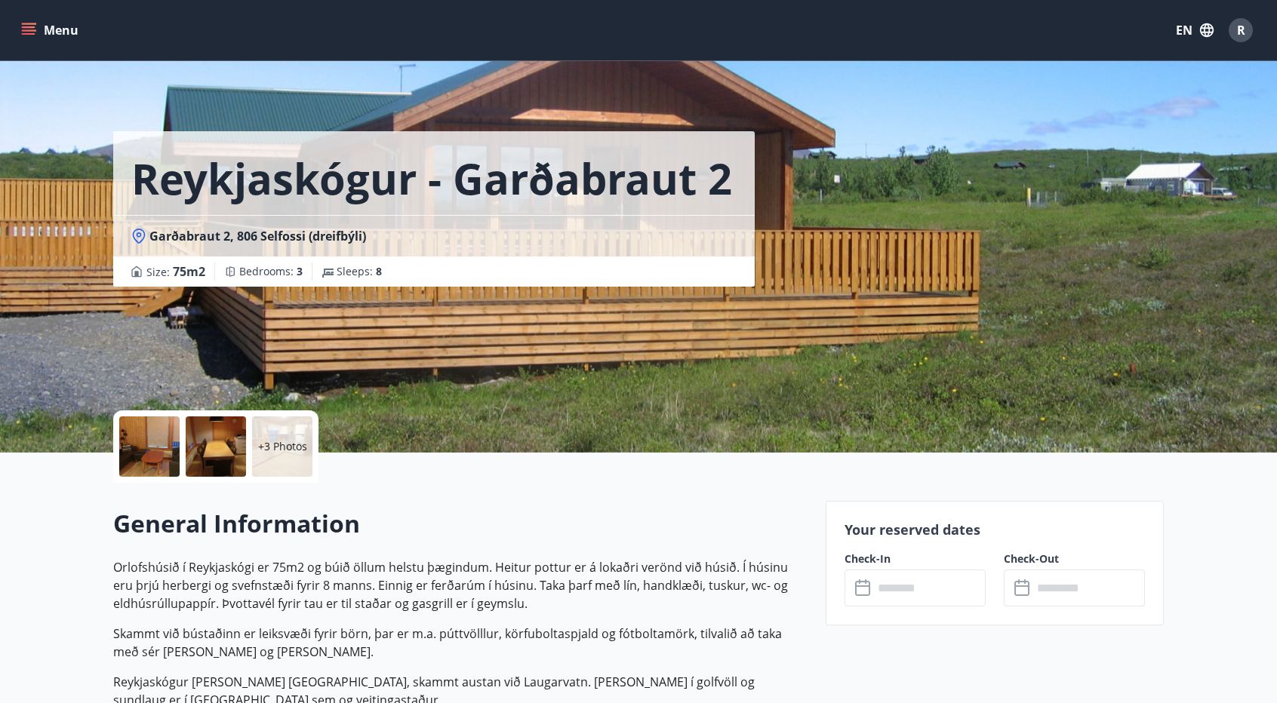
click at [869, 585] on icon at bounding box center [862, 588] width 15 height 15
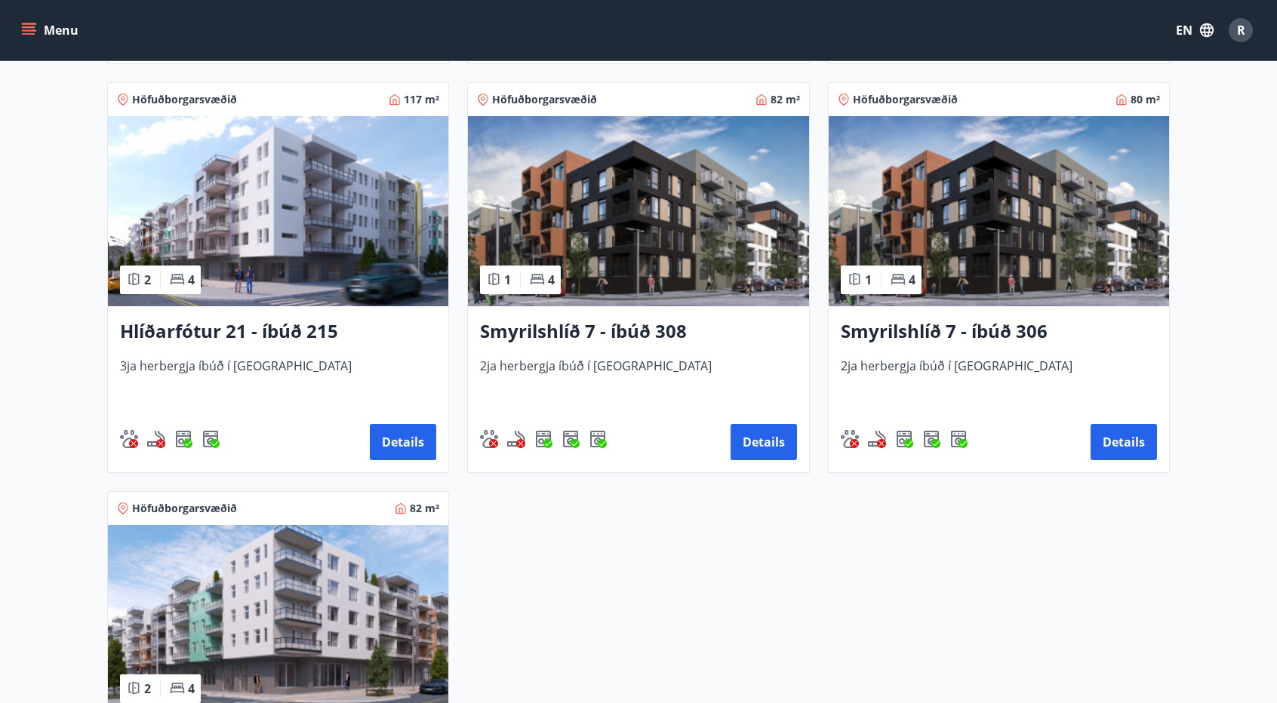
scroll to position [755, 0]
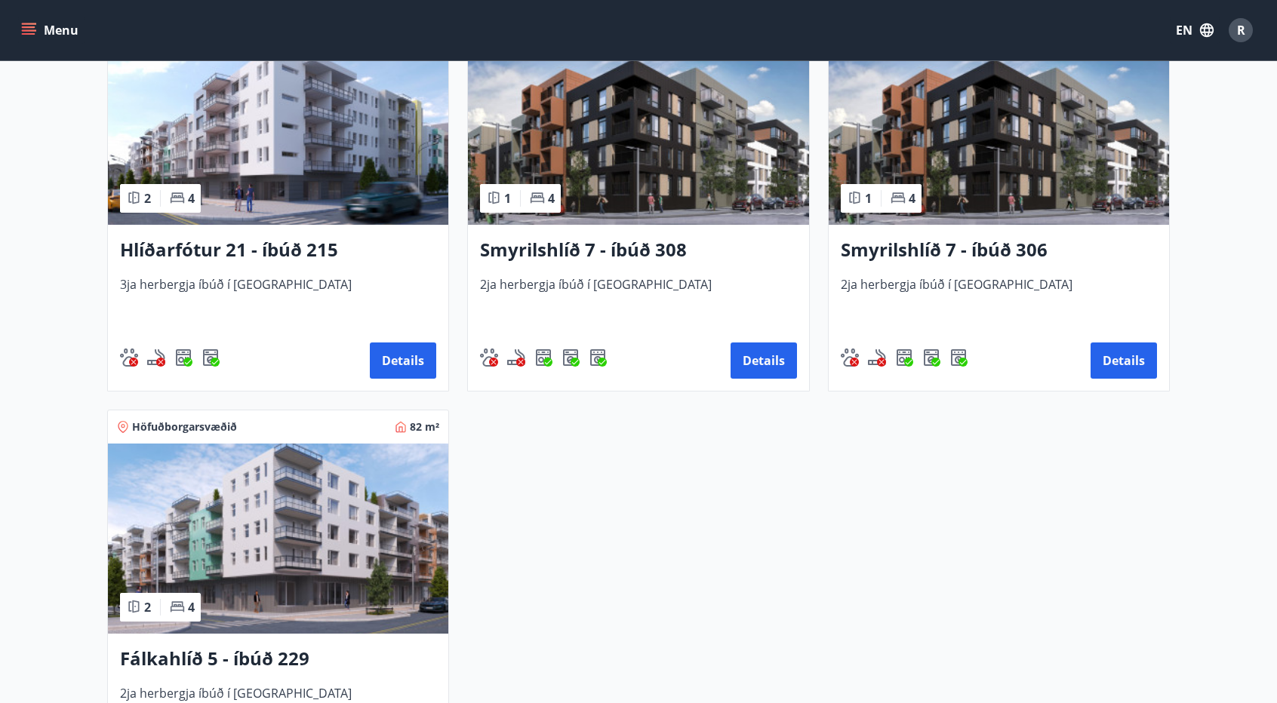
click at [300, 146] on img at bounding box center [278, 130] width 340 height 190
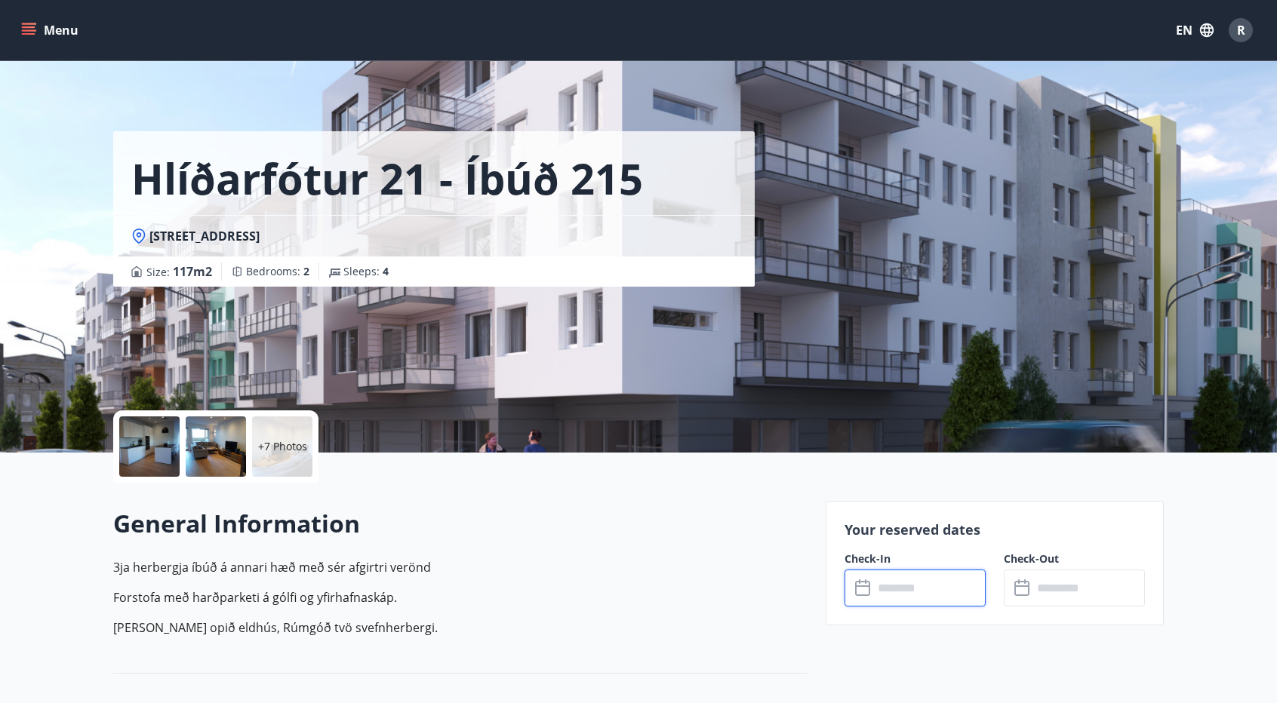
click at [902, 579] on input "text" at bounding box center [929, 588] width 112 height 37
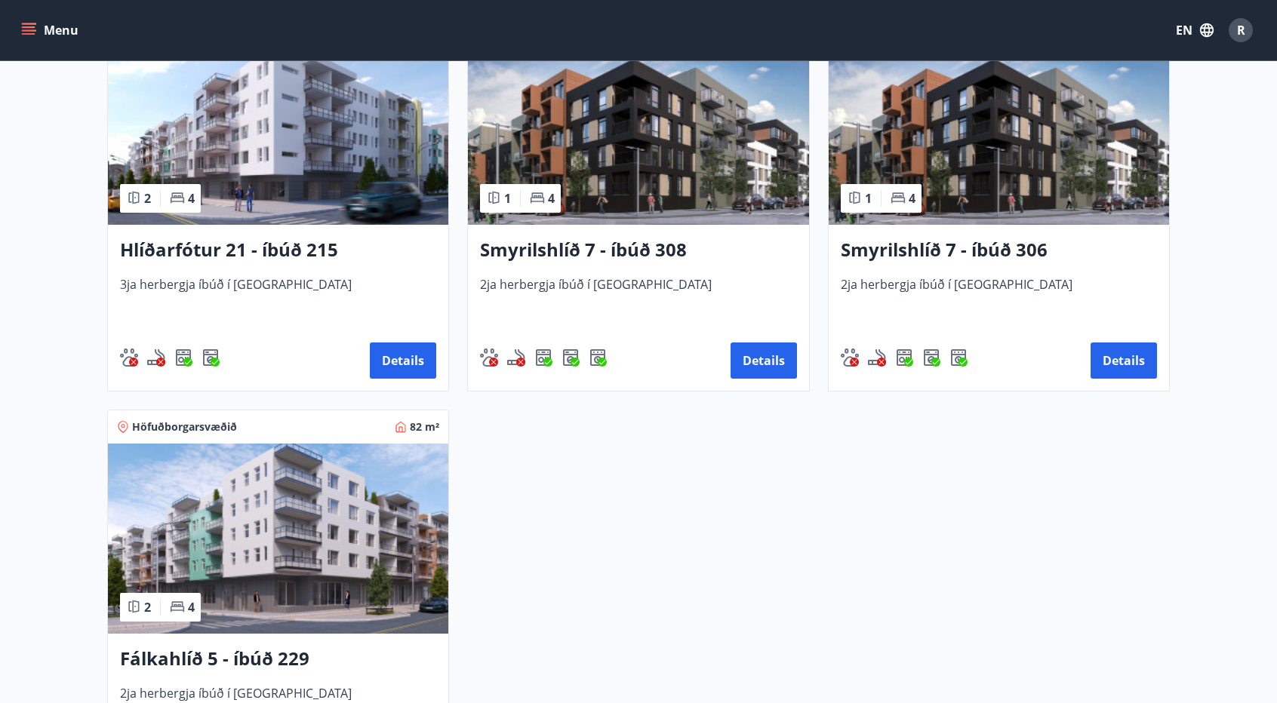
click at [349, 481] on img at bounding box center [278, 539] width 340 height 190
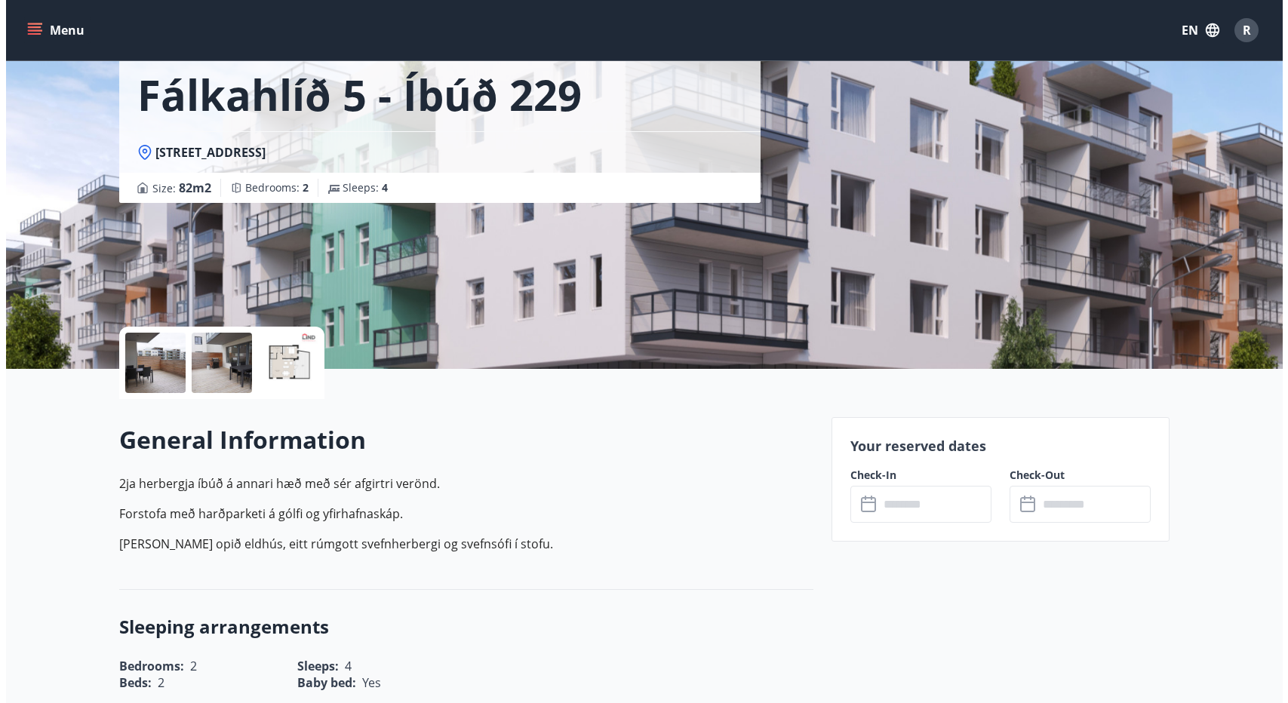
scroll to position [528, 0]
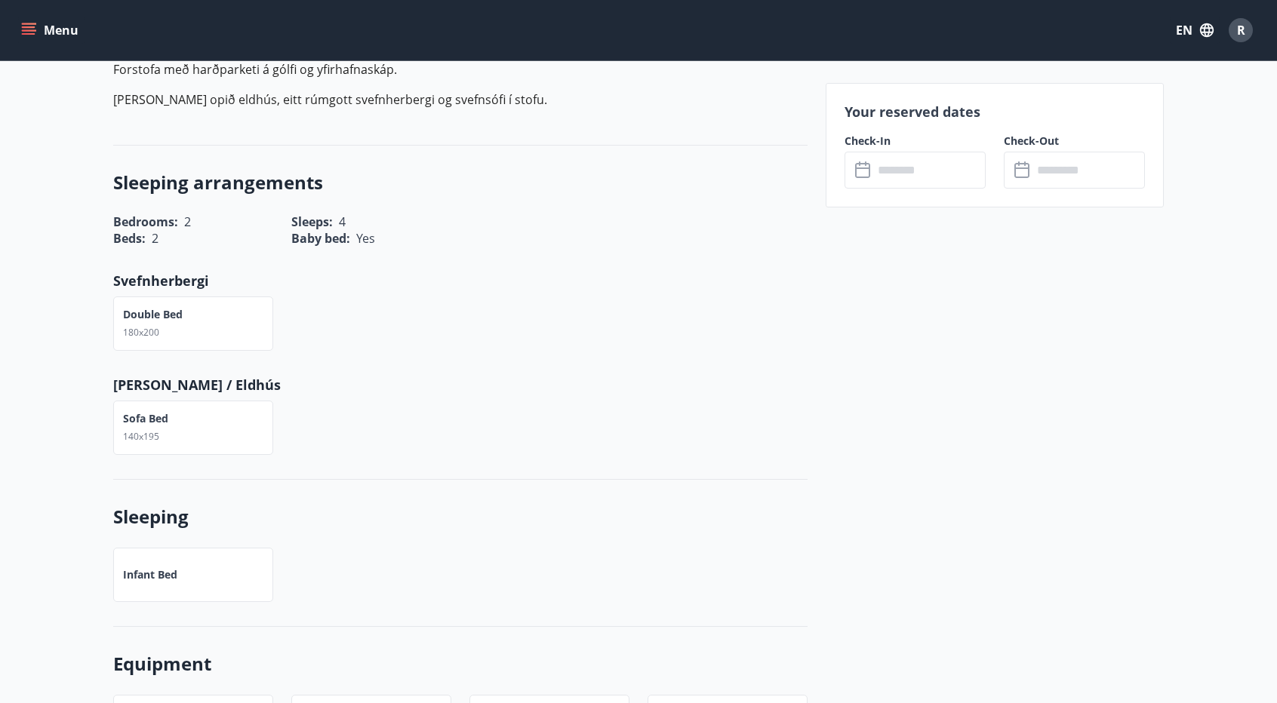
click at [867, 172] on icon at bounding box center [864, 170] width 18 height 18
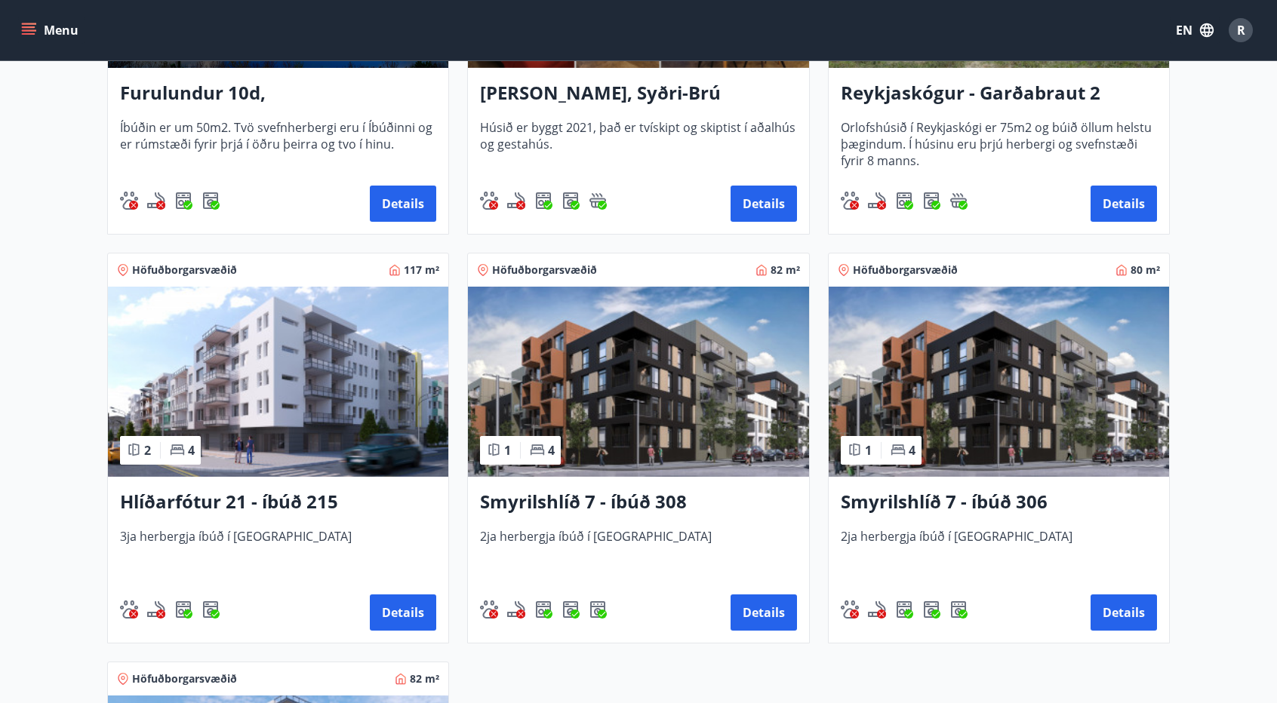
scroll to position [528, 0]
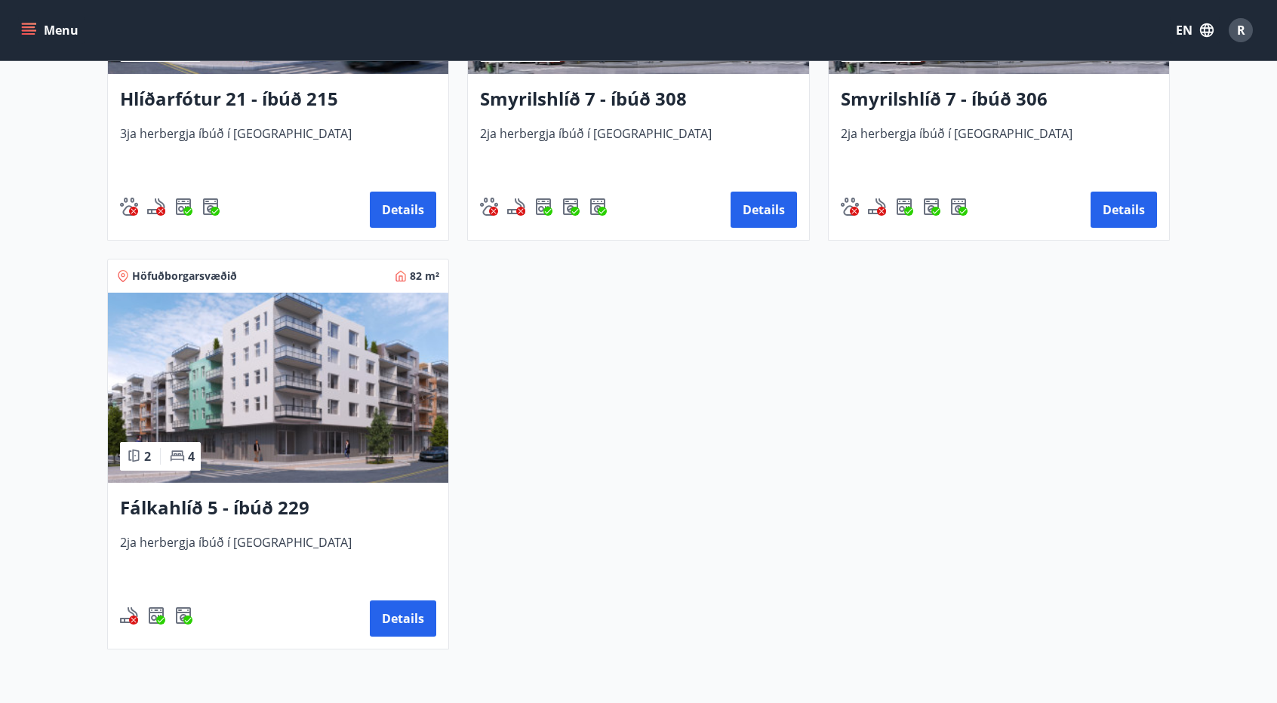
click at [306, 406] on img at bounding box center [278, 388] width 340 height 190
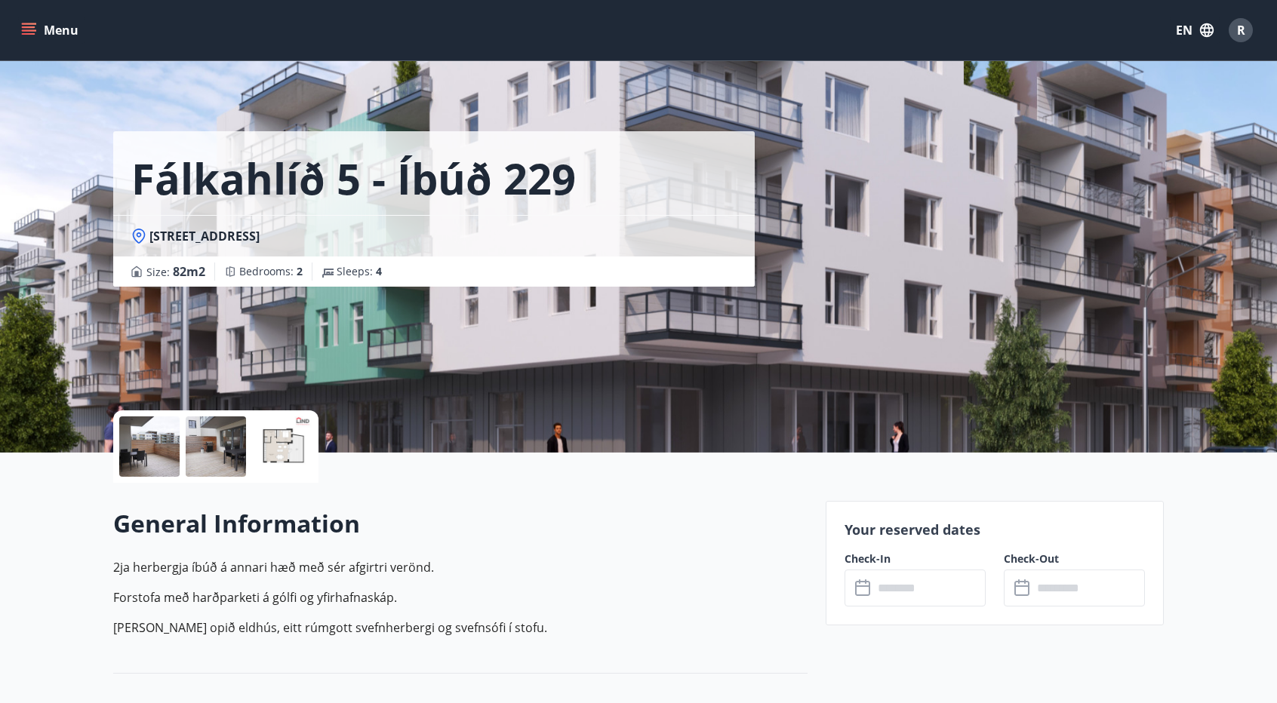
click at [911, 588] on input "text" at bounding box center [929, 588] width 112 height 37
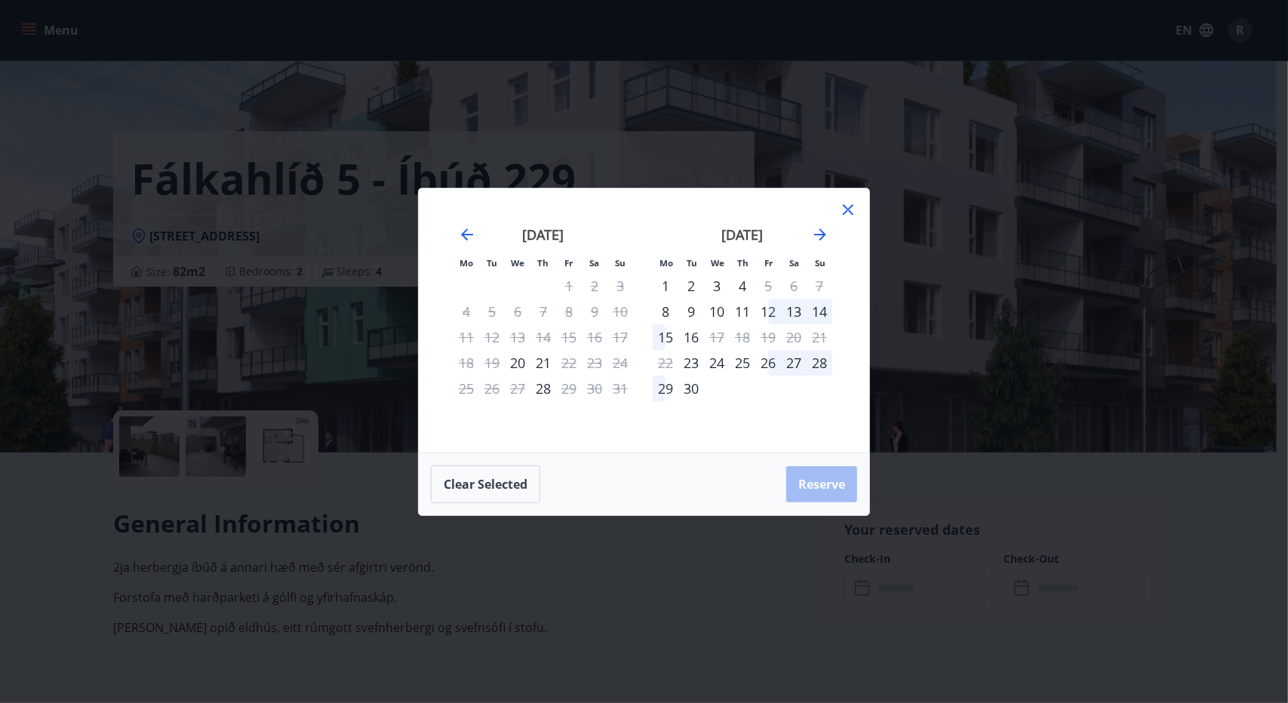
click at [0, 401] on div "Mo Tu We Th Fr Sa Su Mo Tu We Th Fr Sa Su [DATE] 1 2 3 4 5 6 7 8 9 10 11 12 13 …" at bounding box center [644, 351] width 1288 height 703
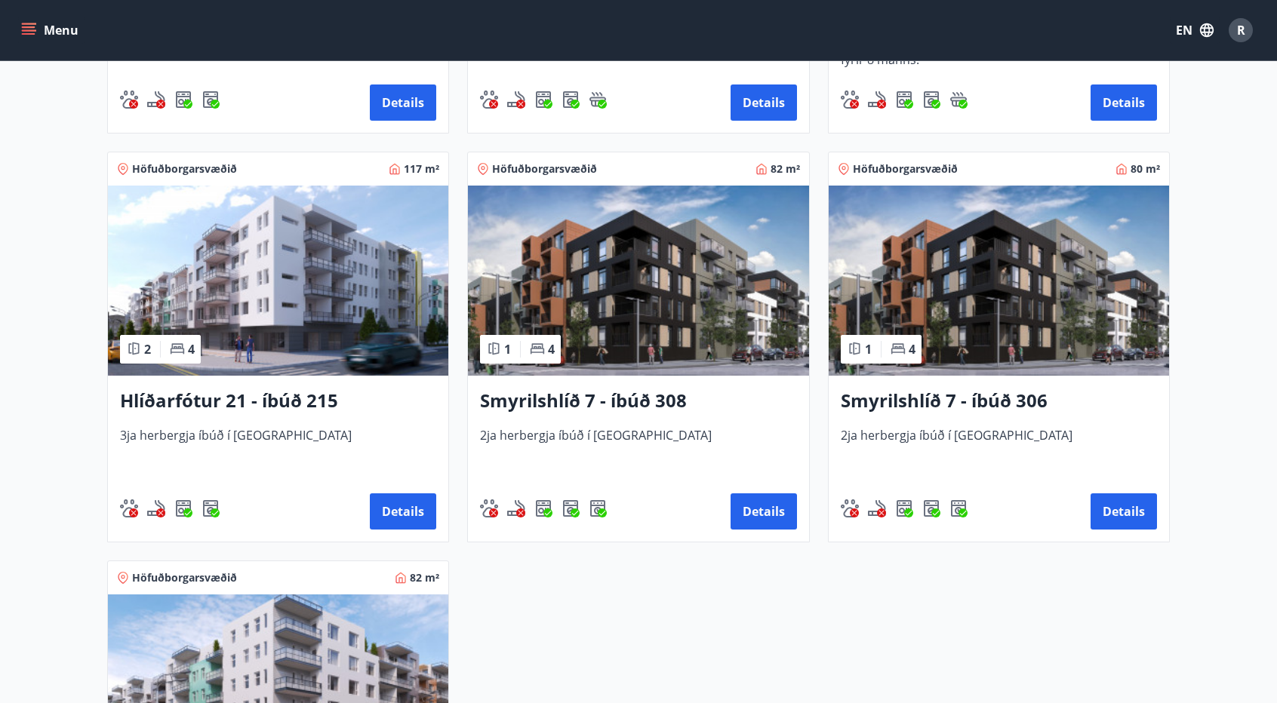
click at [956, 330] on img at bounding box center [998, 281] width 340 height 190
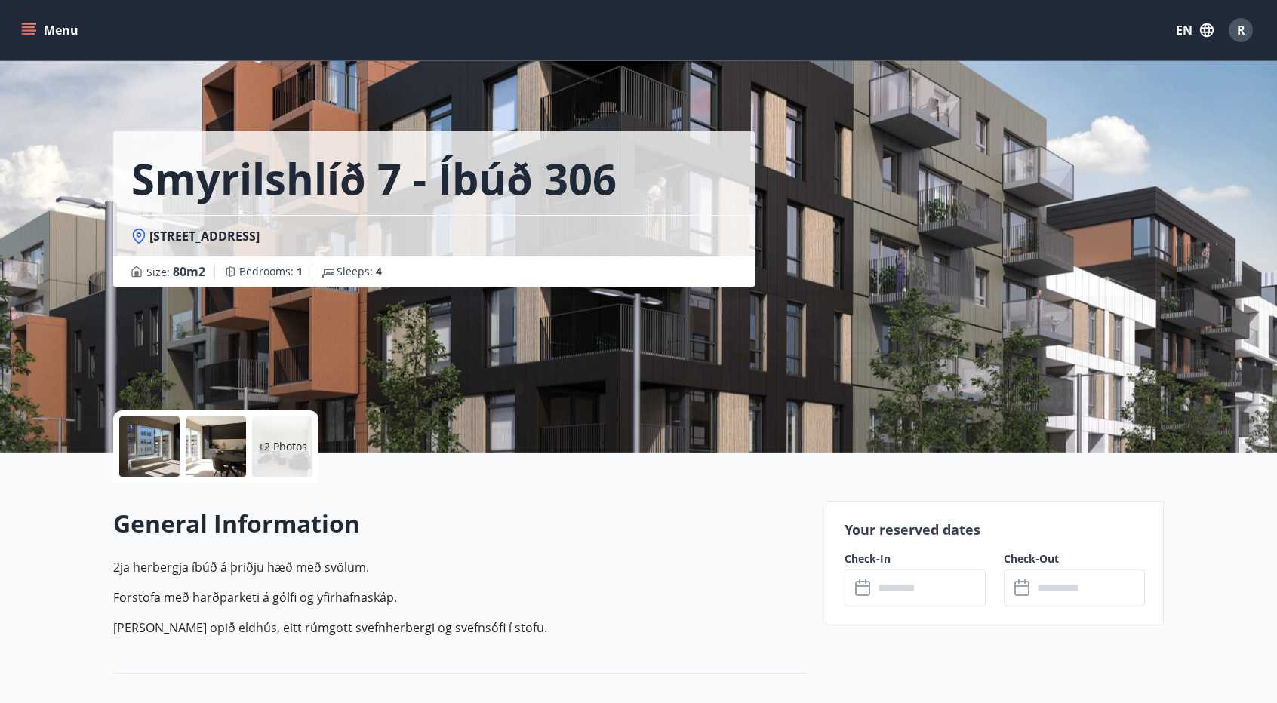
click at [919, 576] on input "text" at bounding box center [929, 588] width 112 height 37
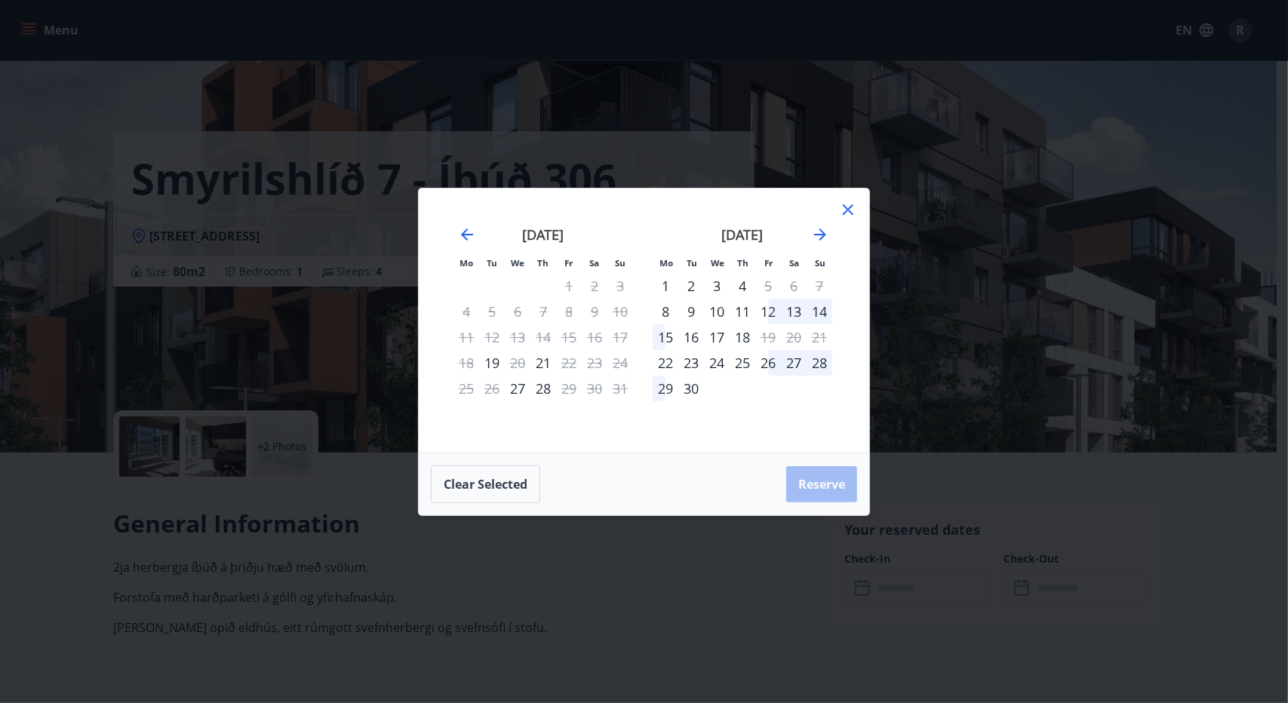
click at [521, 393] on div "27" at bounding box center [518, 389] width 26 height 26
click at [549, 395] on div "28" at bounding box center [543, 389] width 26 height 26
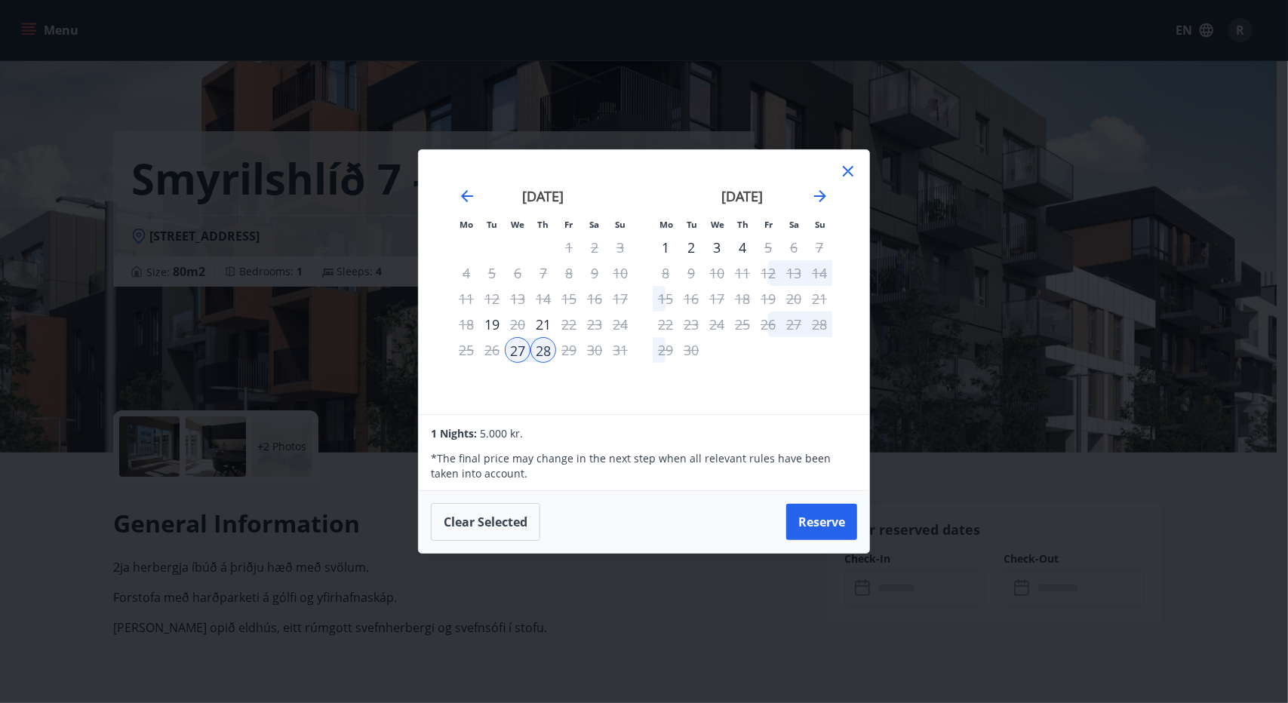
click at [545, 354] on div "28" at bounding box center [543, 350] width 26 height 26
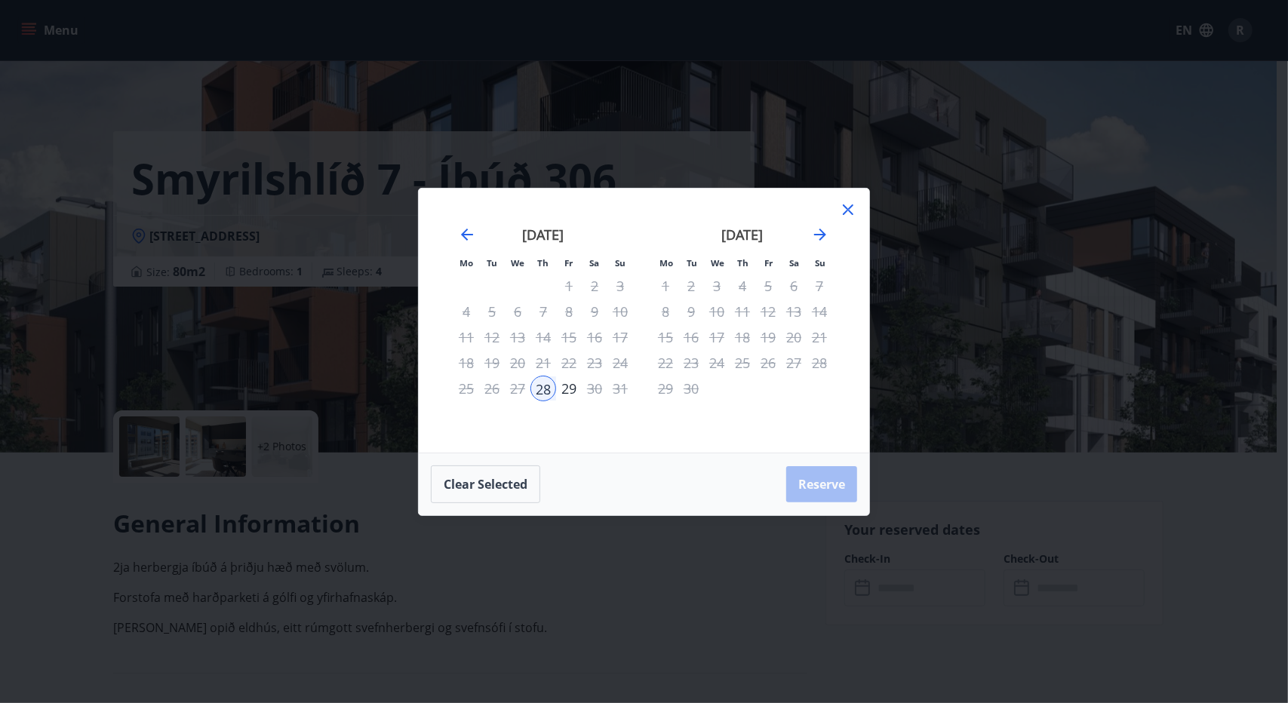
click at [524, 389] on div "27" at bounding box center [518, 389] width 26 height 26
click at [848, 213] on icon at bounding box center [848, 210] width 18 height 18
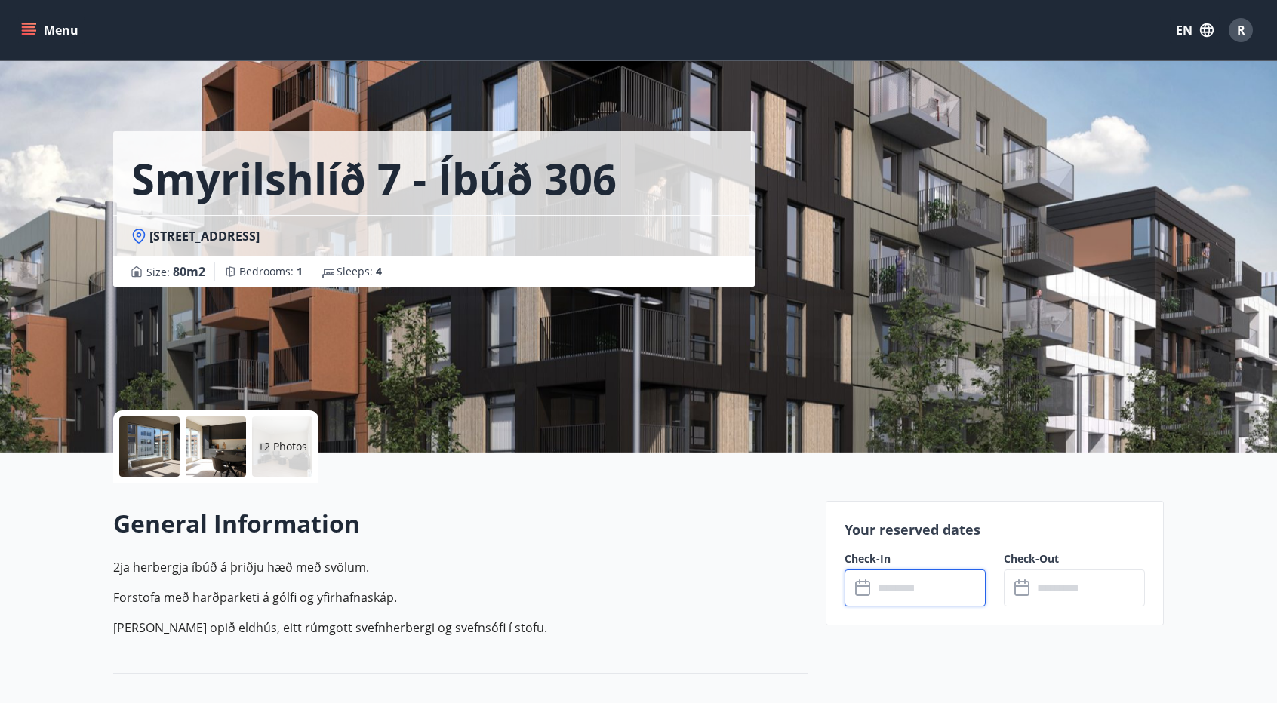
click at [889, 591] on input "text" at bounding box center [929, 588] width 112 height 37
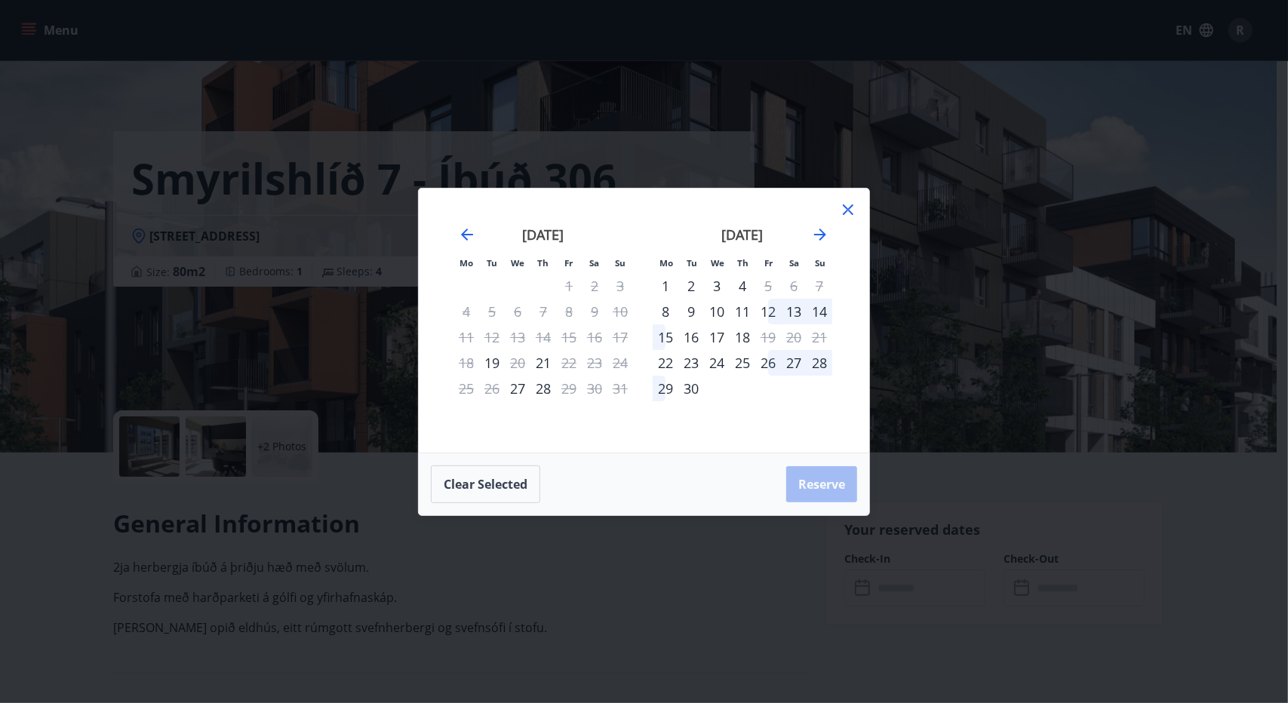
click at [503, 386] on div "26" at bounding box center [492, 389] width 26 height 26
click at [516, 390] on div "27" at bounding box center [518, 389] width 26 height 26
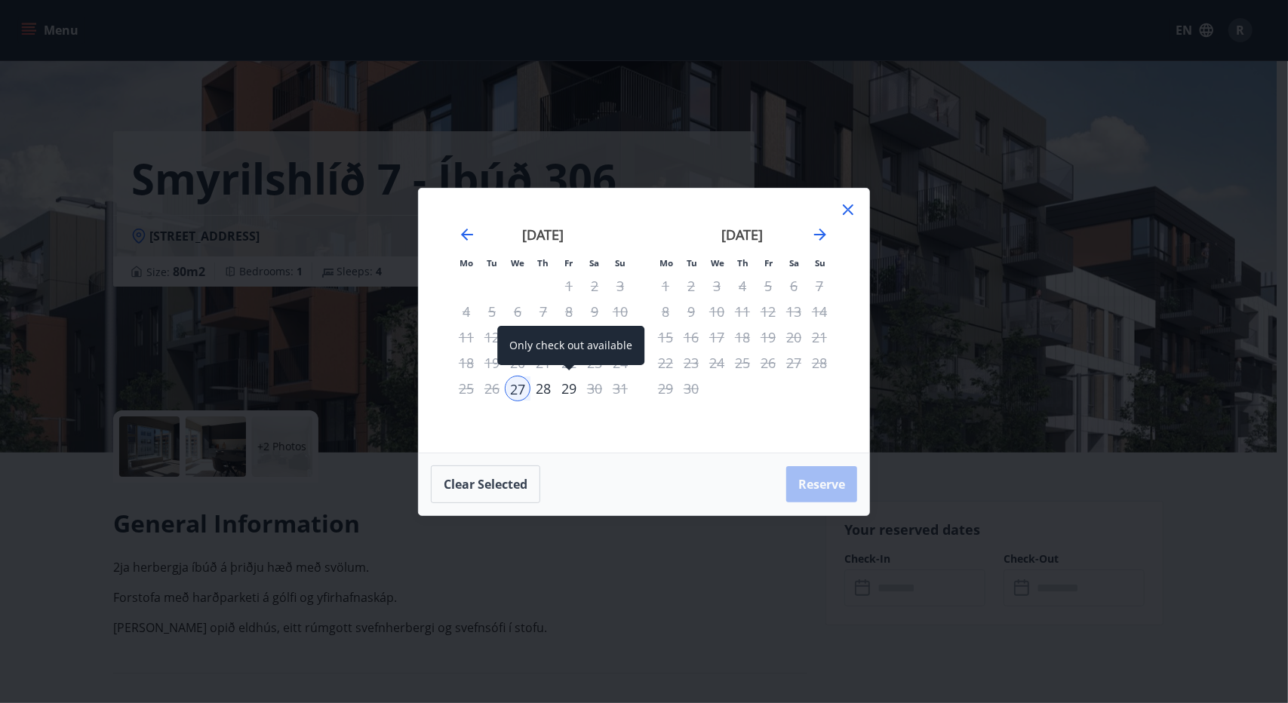
click at [573, 389] on div "29" at bounding box center [569, 389] width 26 height 26
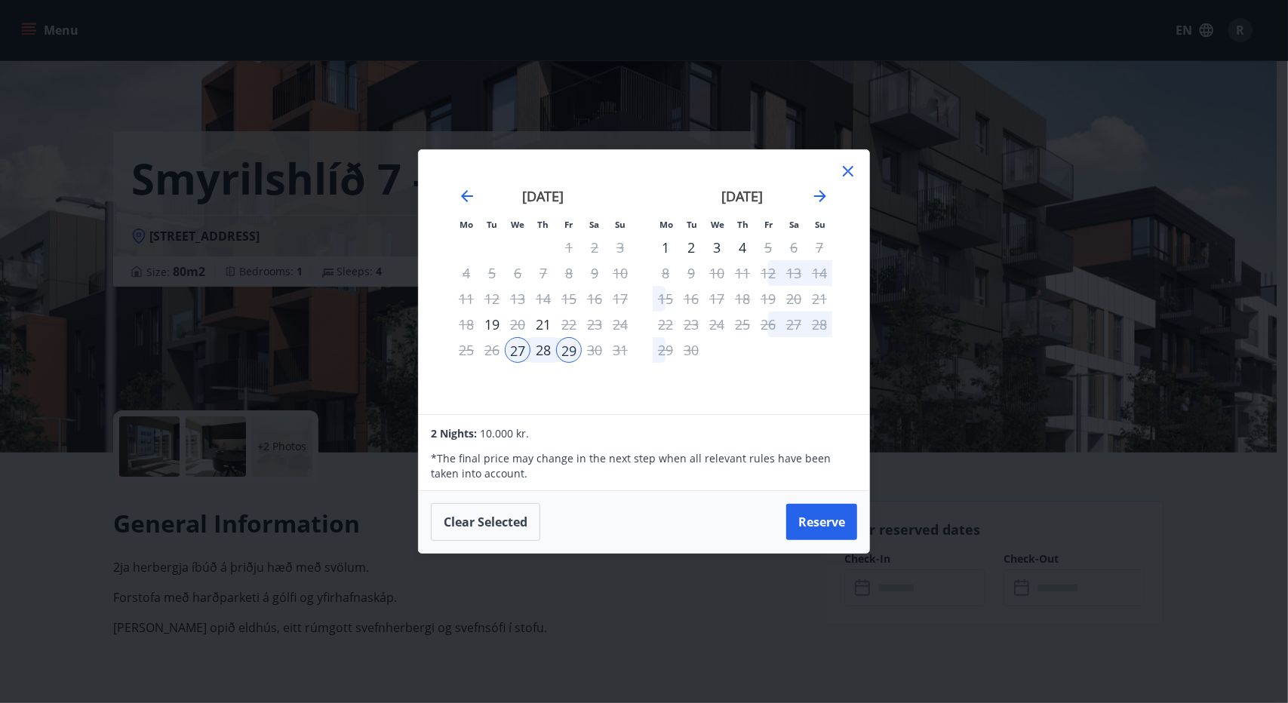
click at [854, 167] on icon at bounding box center [848, 171] width 18 height 18
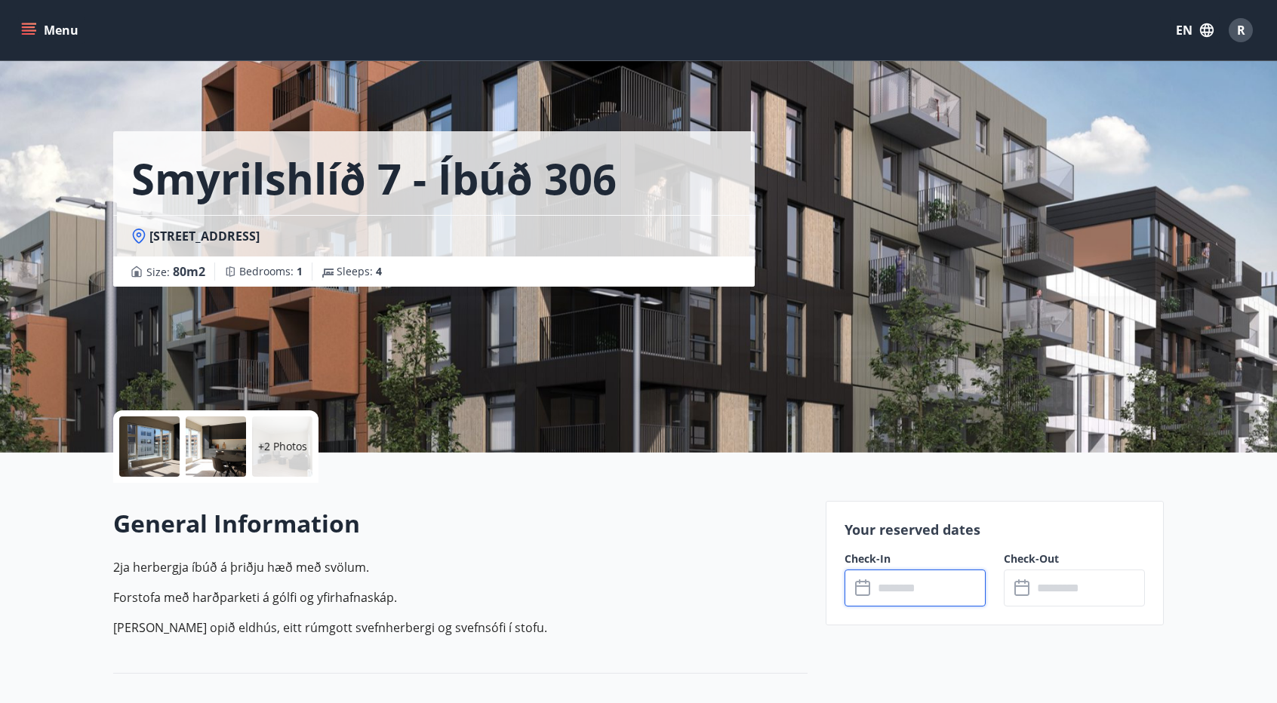
click at [898, 582] on input "text" at bounding box center [929, 588] width 112 height 37
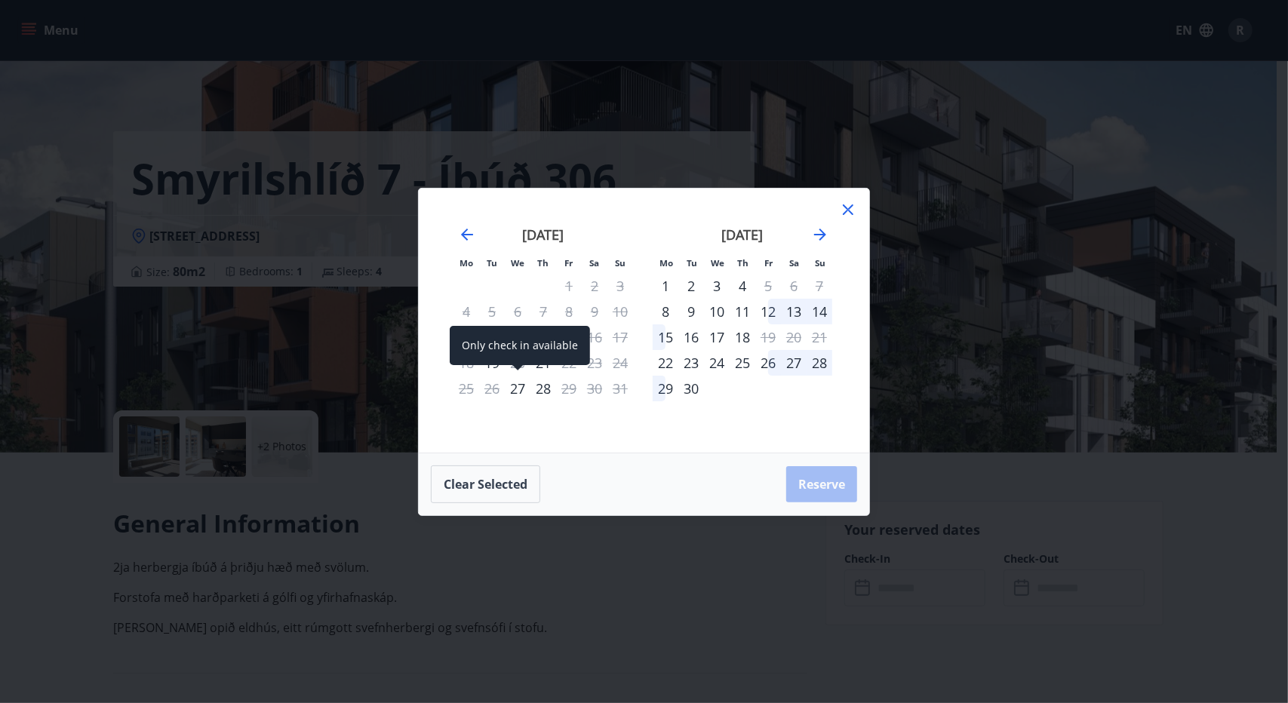
drag, startPoint x: 508, startPoint y: 387, endPoint x: 524, endPoint y: 392, distance: 16.5
click at [508, 387] on div "27" at bounding box center [518, 389] width 26 height 26
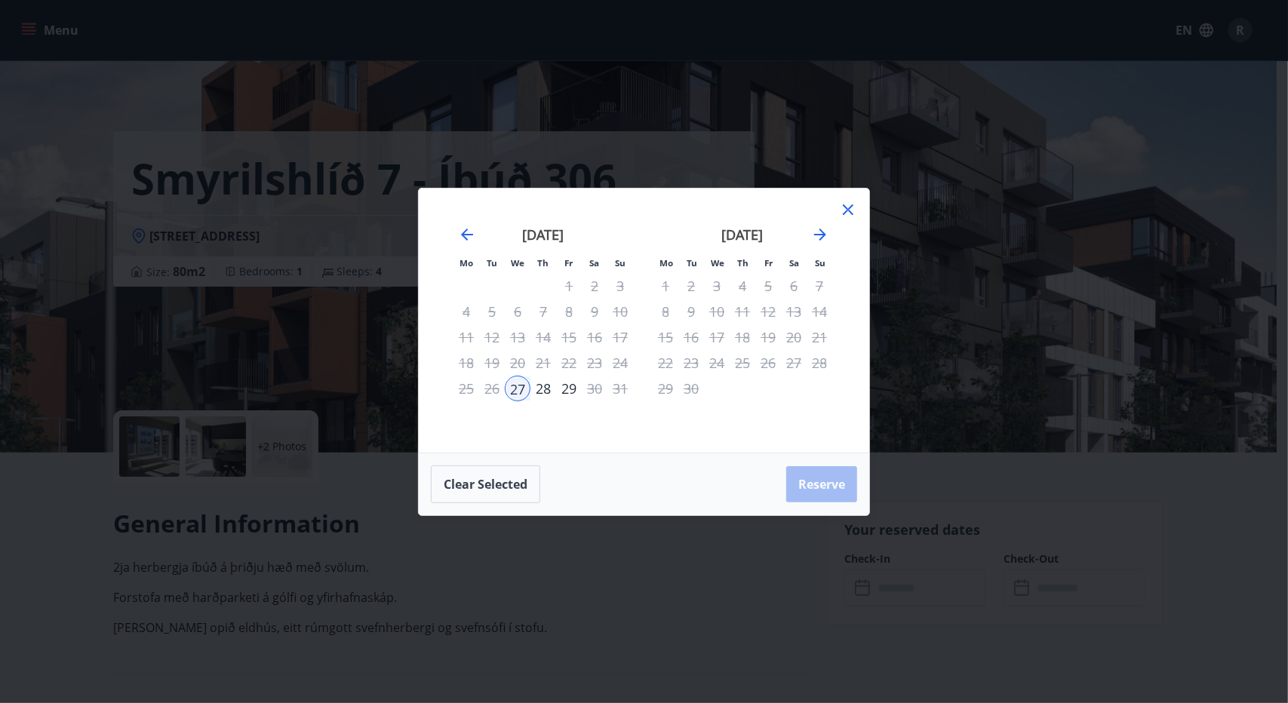
click at [536, 394] on div "28" at bounding box center [543, 389] width 26 height 26
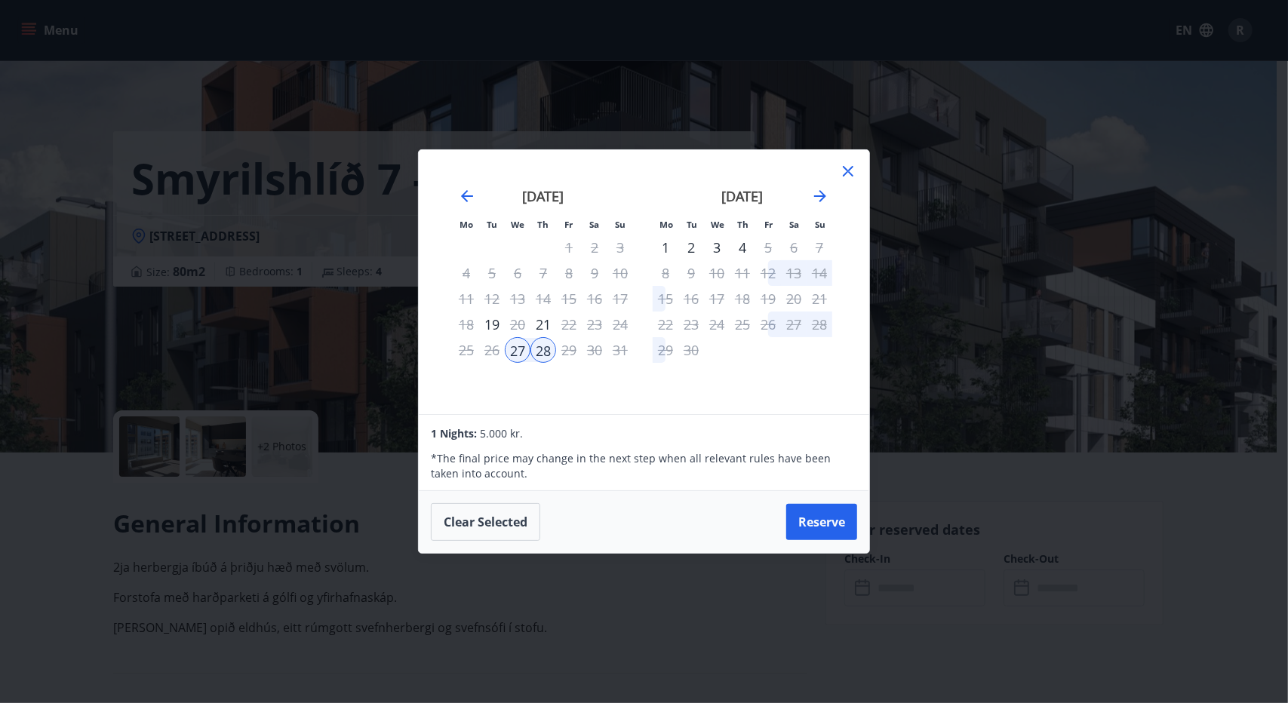
click at [5, 576] on div "Mo Tu We Th Fr Sa Su Mo Tu We Th Fr Sa Su [DATE] 1 2 3 4 5 6 7 8 9 10 11 12 13 …" at bounding box center [644, 351] width 1288 height 703
